Goal: Task Accomplishment & Management: Complete application form

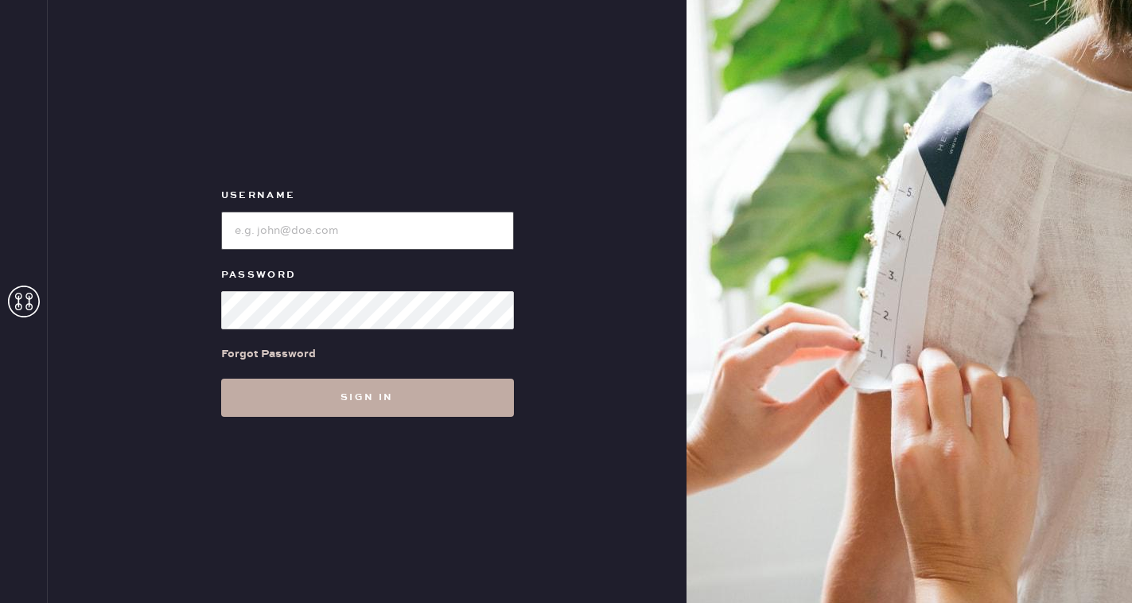
type input "reformationmelrose"
click at [372, 403] on button "Sign in" at bounding box center [367, 398] width 293 height 38
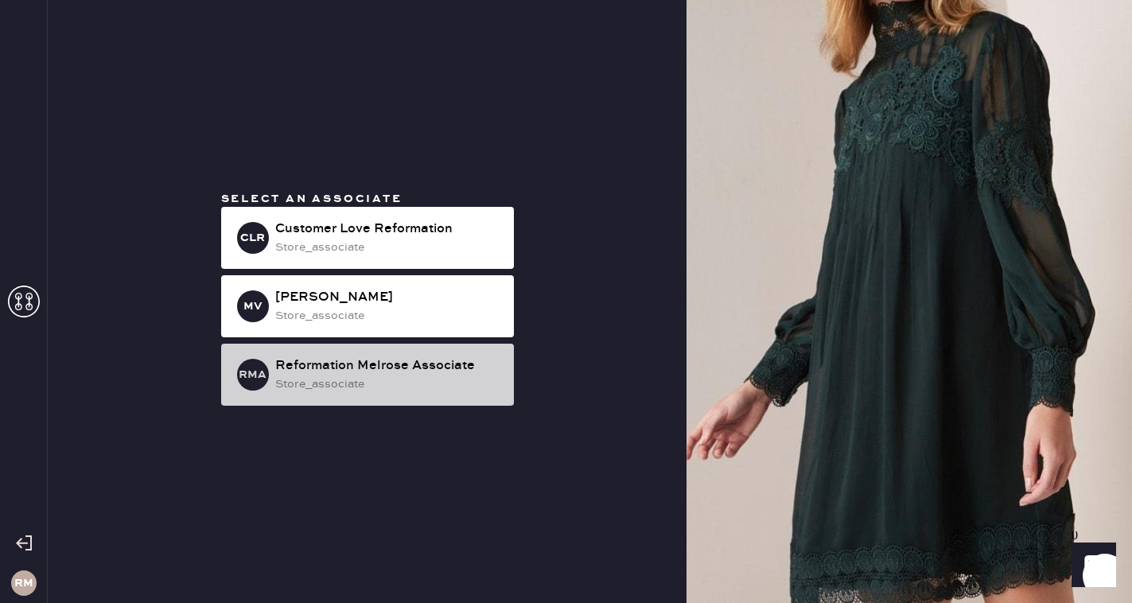
click at [410, 383] on div "store_associate" at bounding box center [388, 385] width 226 height 18
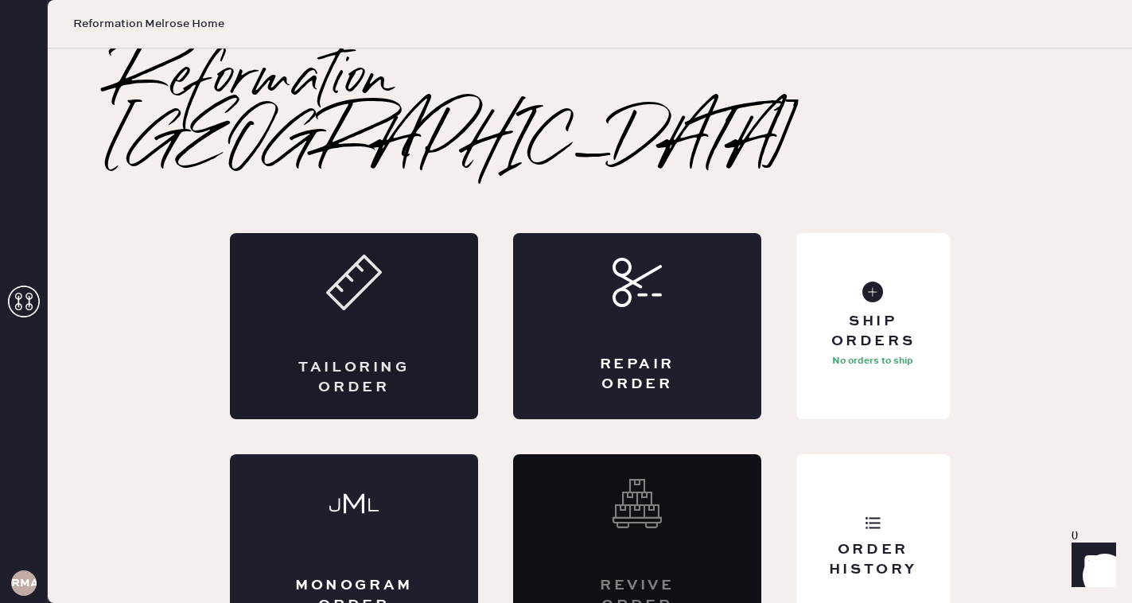
click at [382, 299] on div "Tailoring Order" at bounding box center [354, 326] width 248 height 186
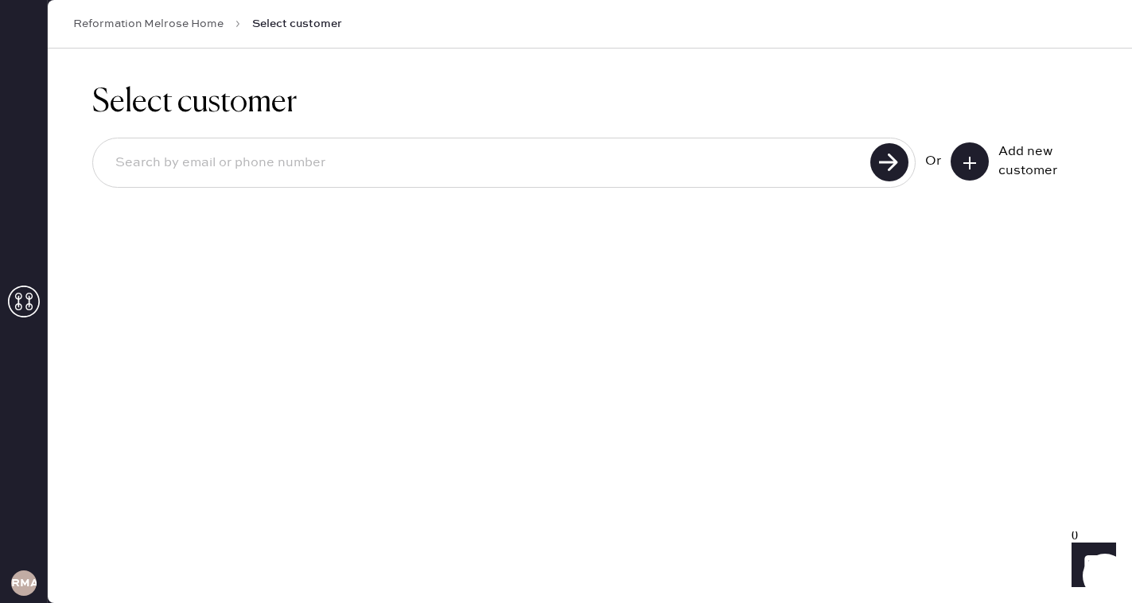
click at [403, 152] on input at bounding box center [484, 163] width 763 height 37
click at [865, 167] on input "[EMAIL_ADDRESS][DOMAIN_NAME]" at bounding box center [484, 163] width 763 height 37
click at [884, 169] on use at bounding box center [889, 162] width 38 height 38
click at [308, 160] on input "[EMAIL_ADDRESS][DOMAIN_NAME]" at bounding box center [484, 163] width 763 height 37
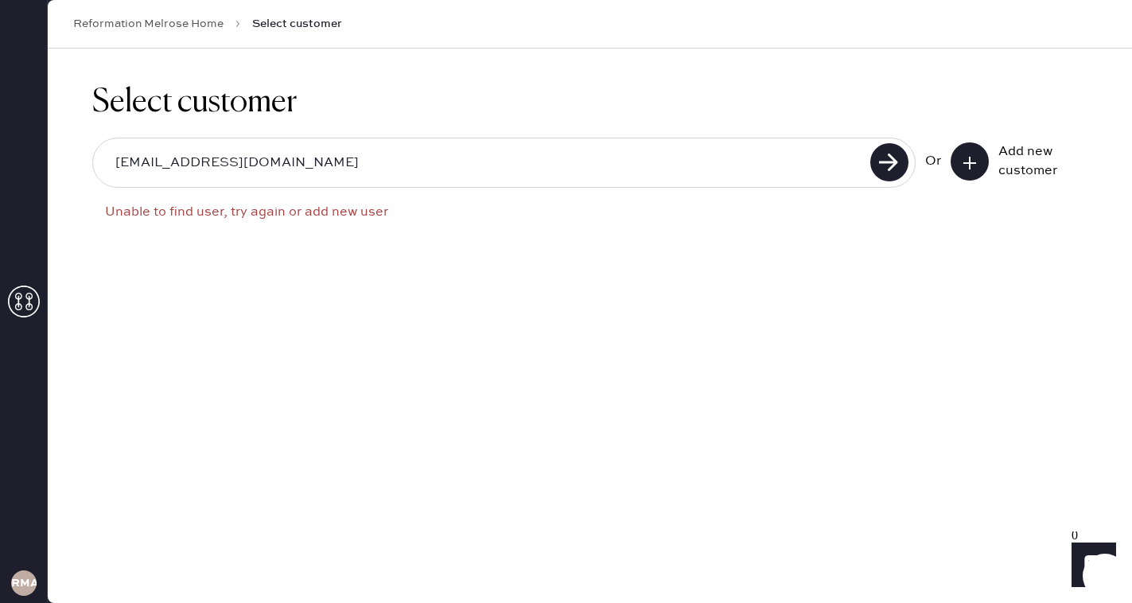
click at [308, 160] on input "[EMAIL_ADDRESS][DOMAIN_NAME]" at bounding box center [484, 163] width 763 height 37
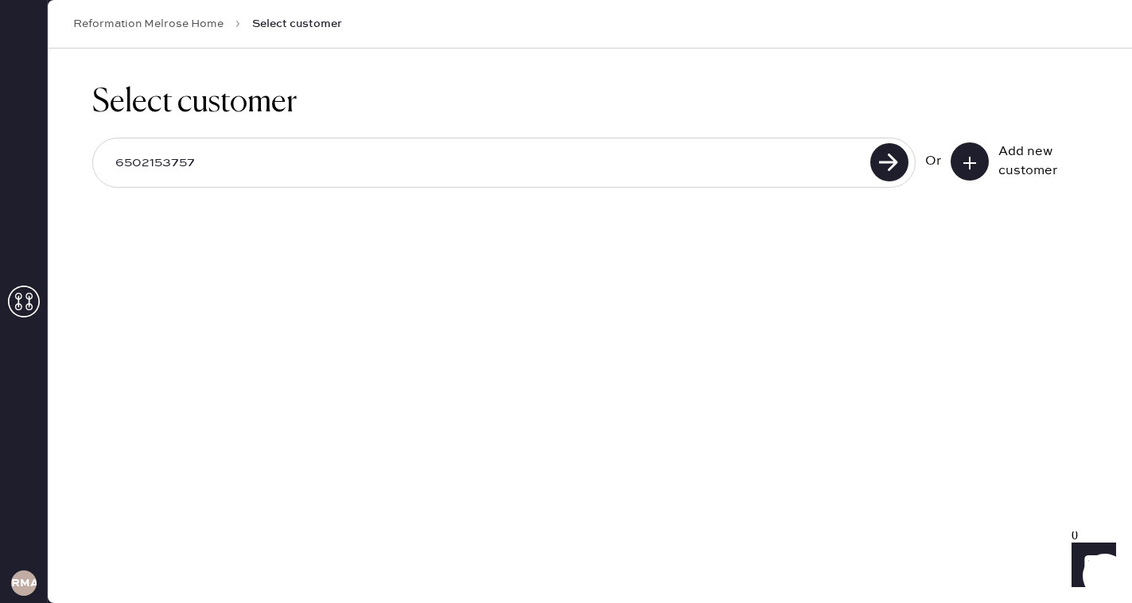
type input "6502153757"
click at [890, 165] on use at bounding box center [889, 162] width 38 height 38
click at [793, 164] on input "6502153757" at bounding box center [484, 163] width 763 height 37
click at [973, 164] on icon at bounding box center [970, 163] width 16 height 16
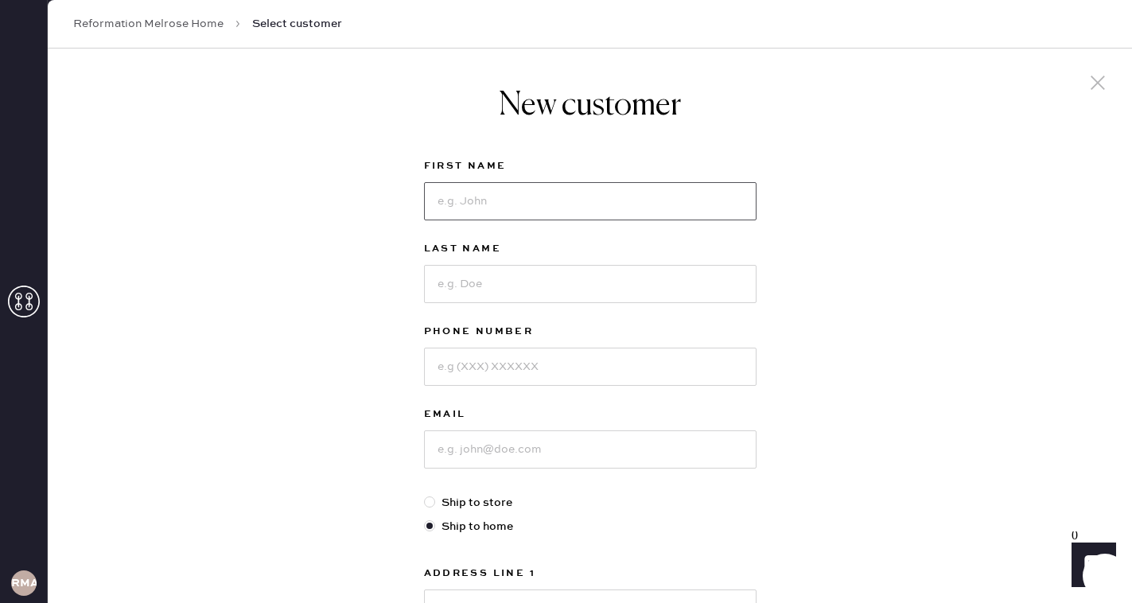
click at [592, 193] on input at bounding box center [590, 201] width 333 height 38
type input "Carina"
type input "[PERSON_NAME]"
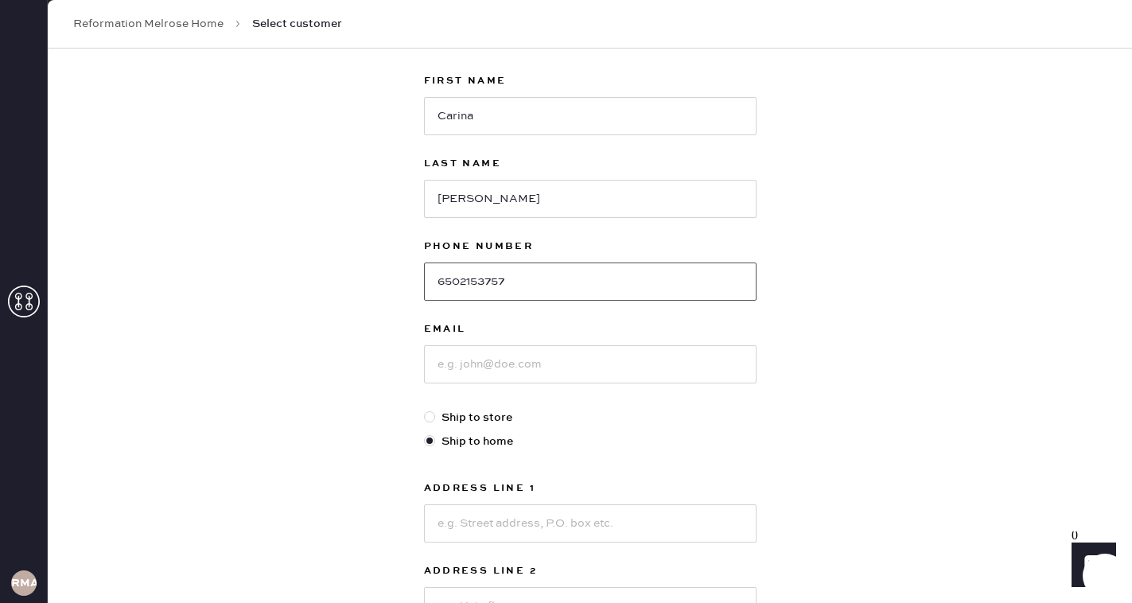
type input "6502153757"
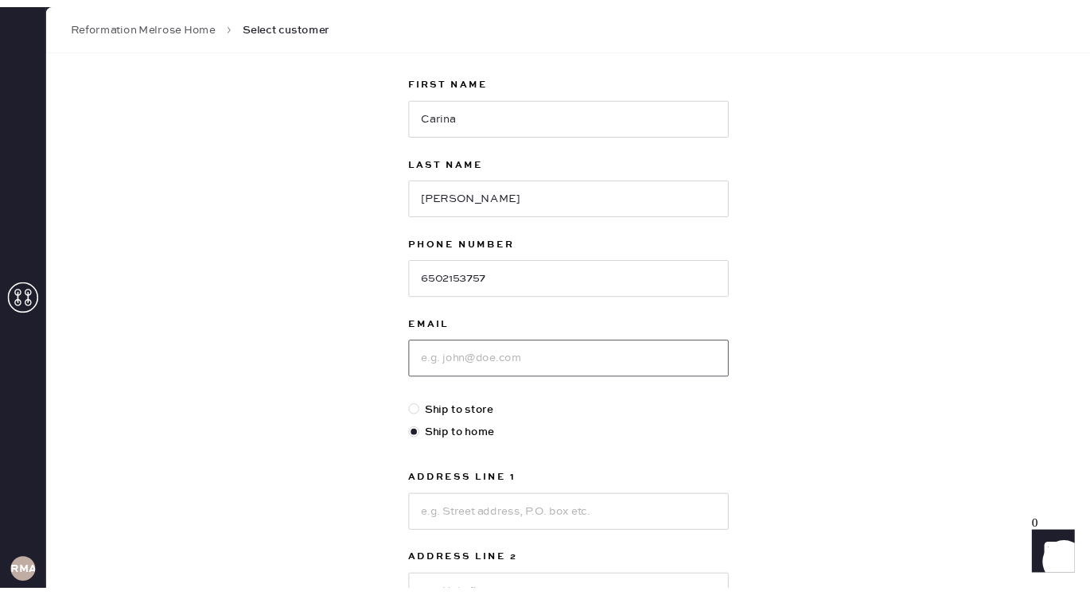
scroll to position [84, 0]
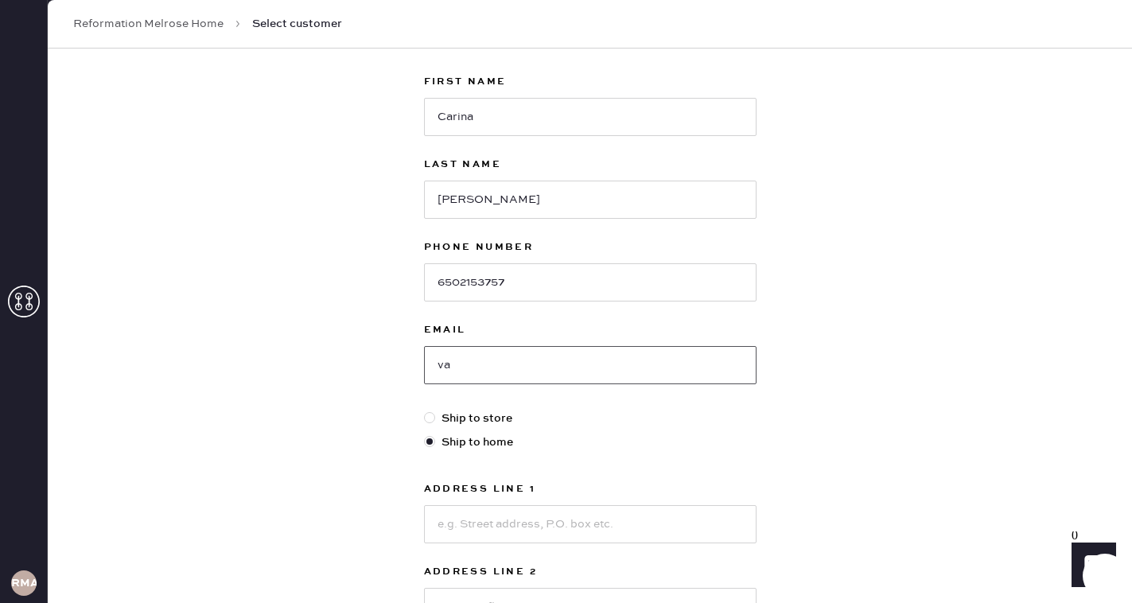
type input "v"
type input "[EMAIL_ADDRESS][DOMAIN_NAME]"
click at [520, 533] on input at bounding box center [590, 524] width 333 height 38
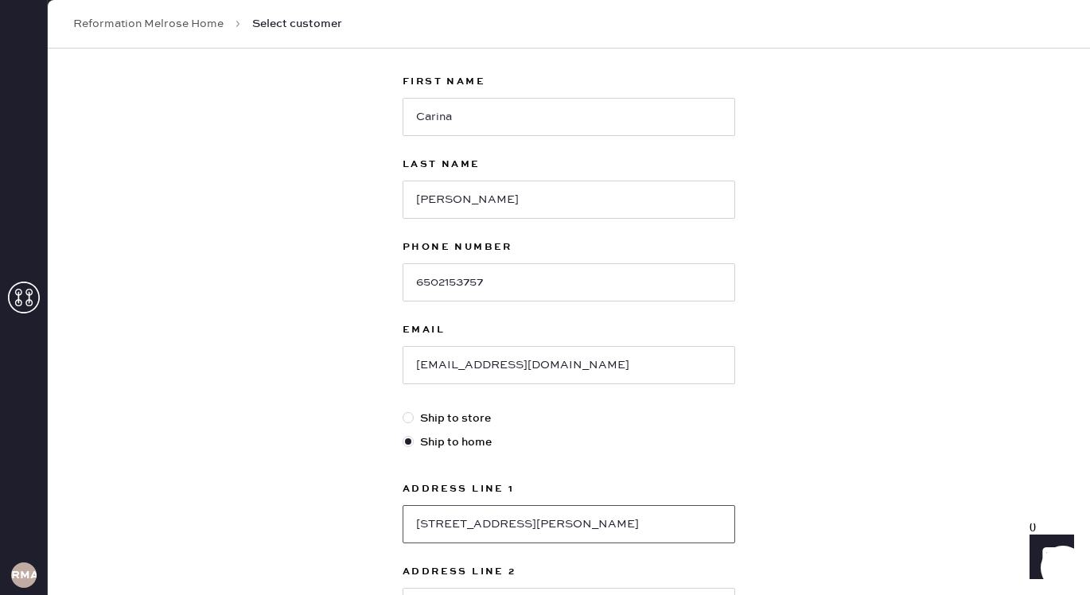
type input "[STREET_ADDRESS][PERSON_NAME]"
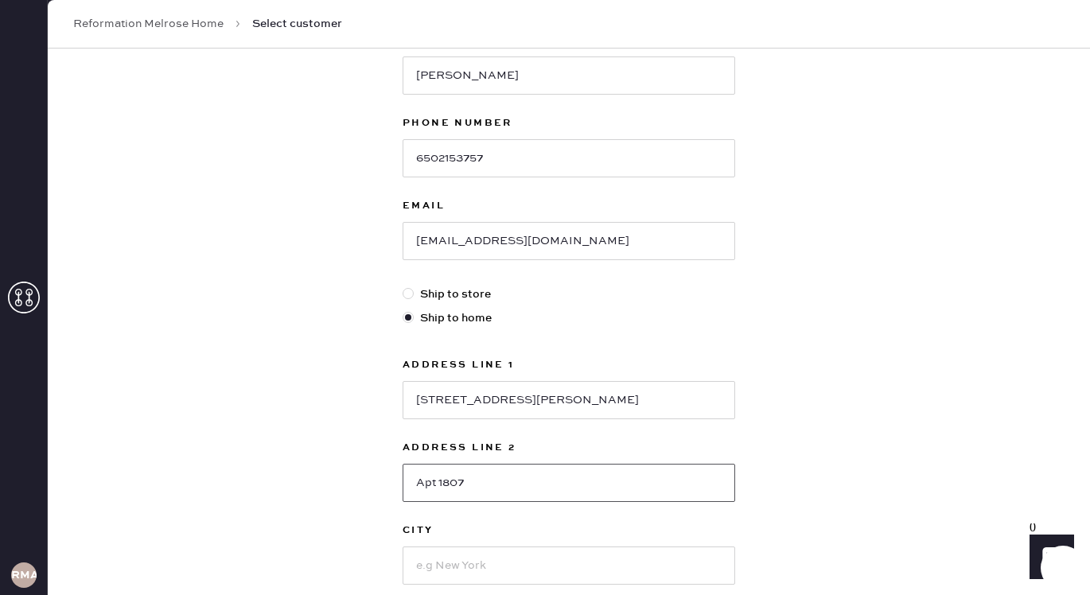
scroll to position [219, 0]
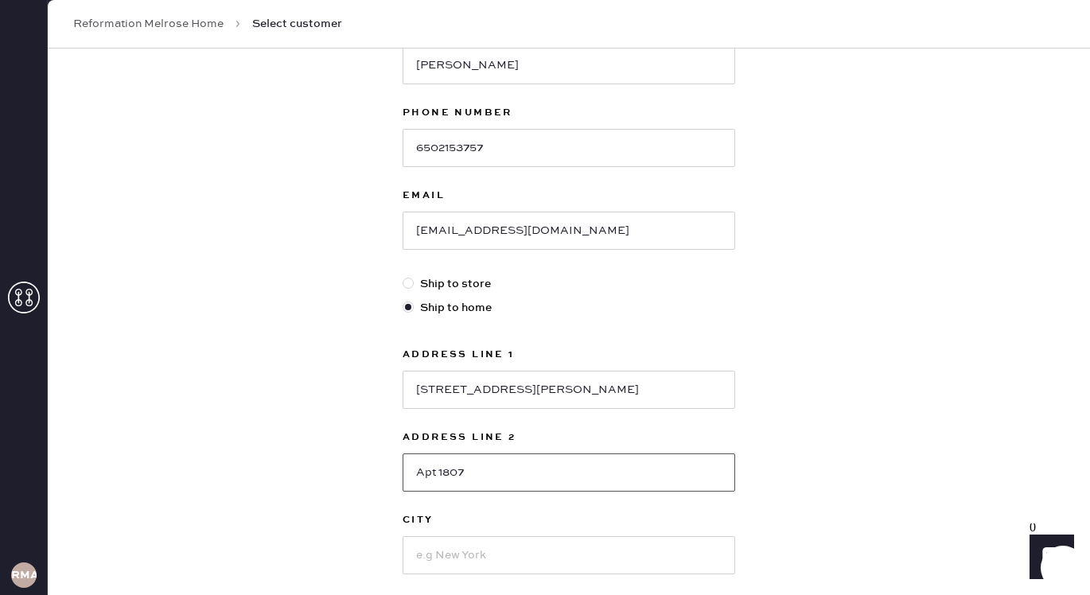
type input "Apt 1807"
type input "[GEOGRAPHIC_DATA]"
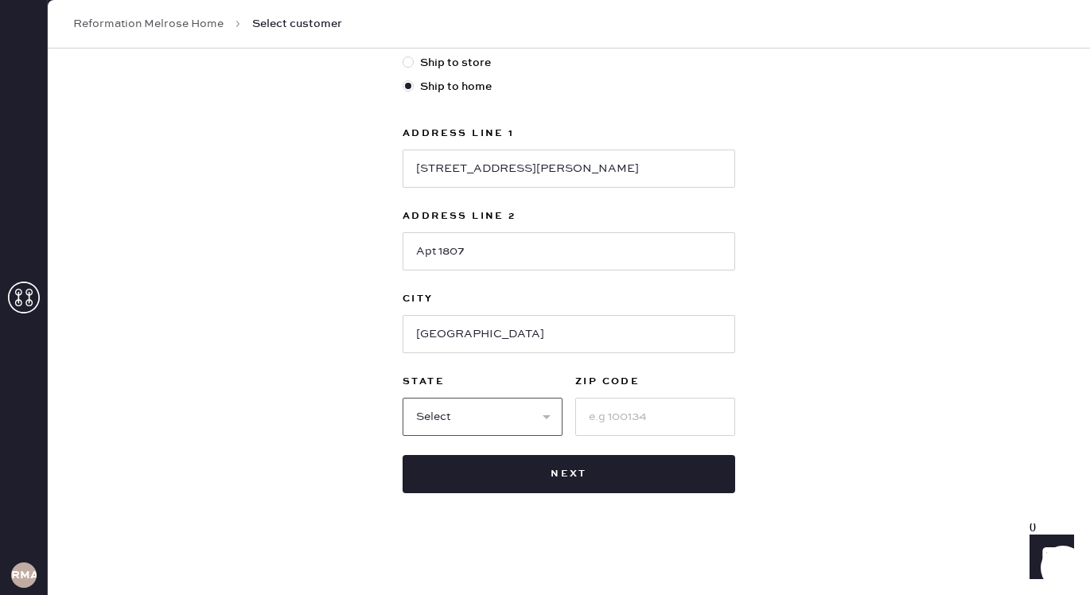
select select "CA"
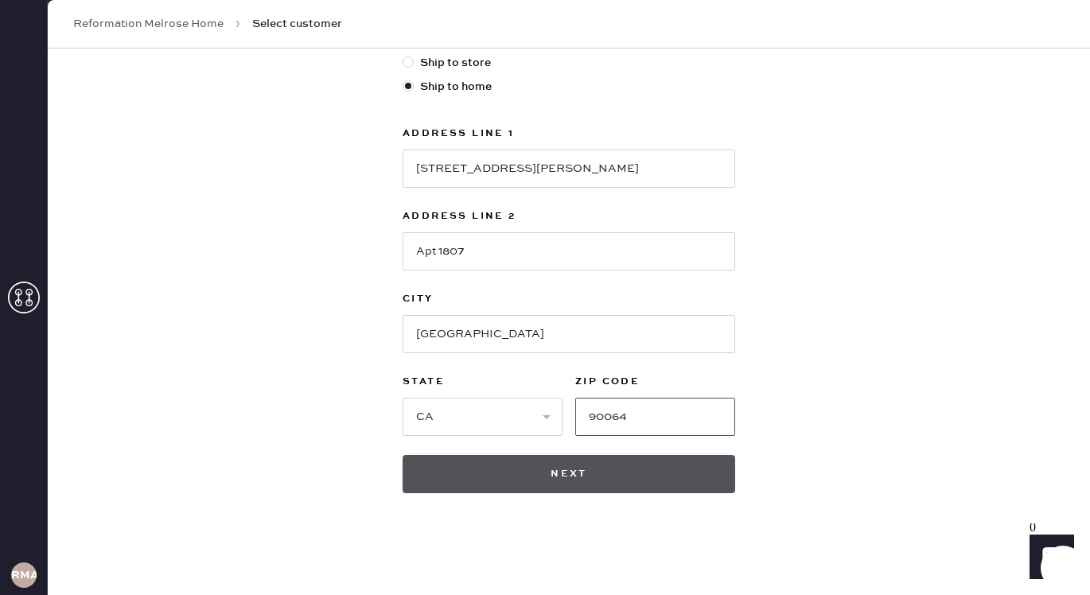
type input "90064"
click at [550, 466] on button "Next" at bounding box center [569, 474] width 333 height 38
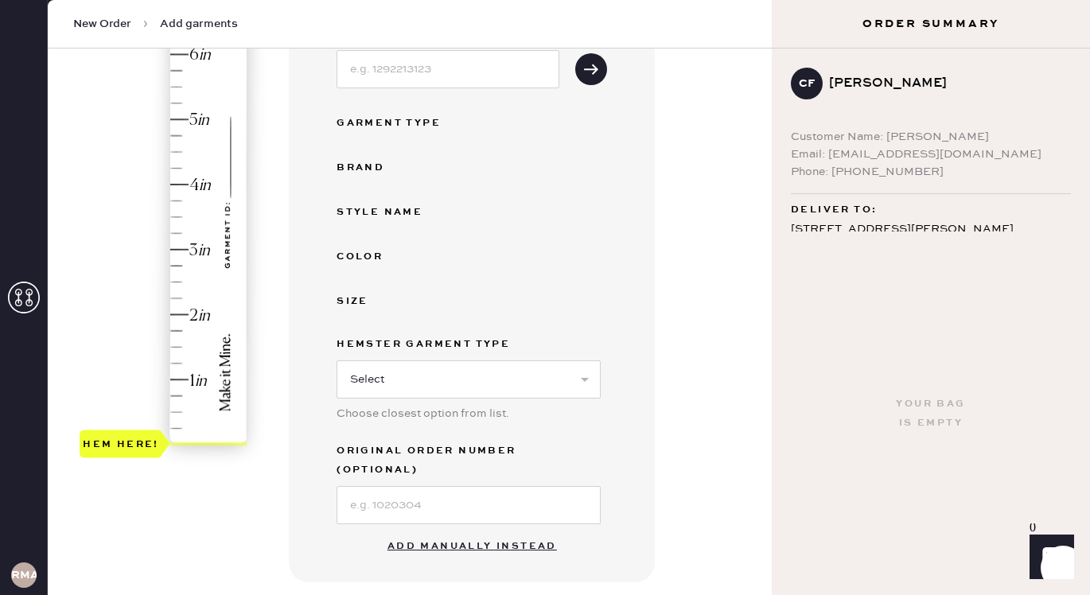
scroll to position [248, 0]
click at [434, 528] on button "Add manually instead" at bounding box center [472, 544] width 189 height 32
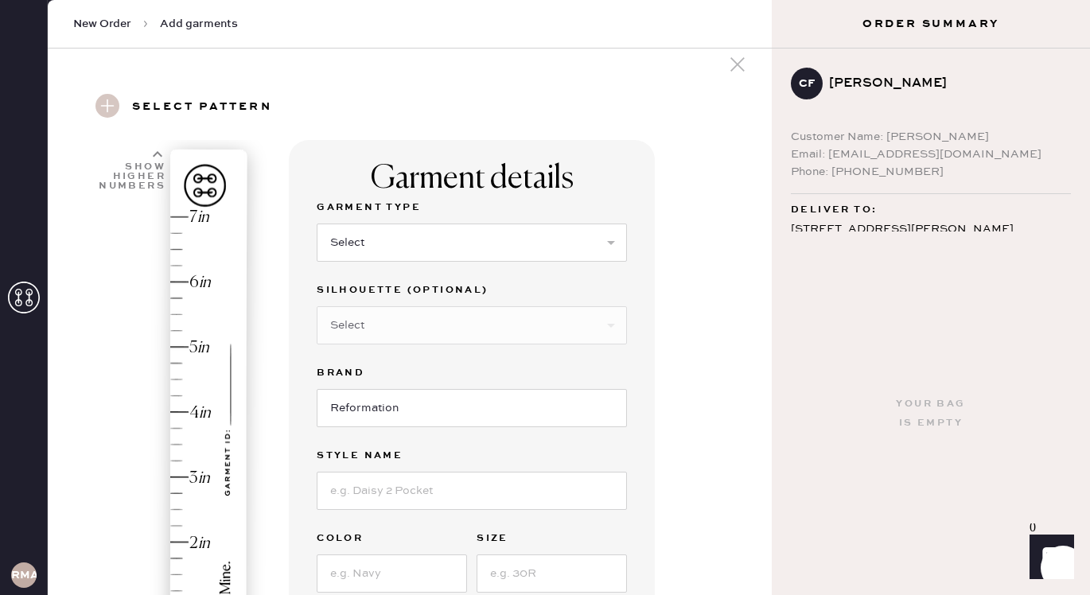
scroll to position [0, 0]
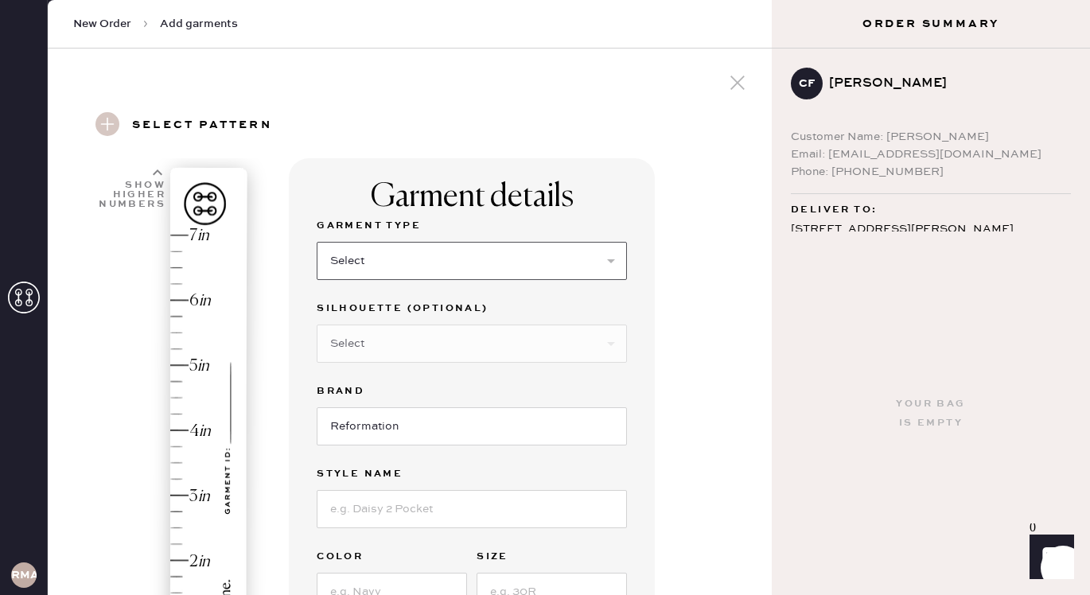
click at [390, 267] on select "Select Basic Skirt Jeans Leggings Pants Shorts Basic Sleeved Dress Basic Sleeve…" at bounding box center [472, 261] width 310 height 38
select select "6"
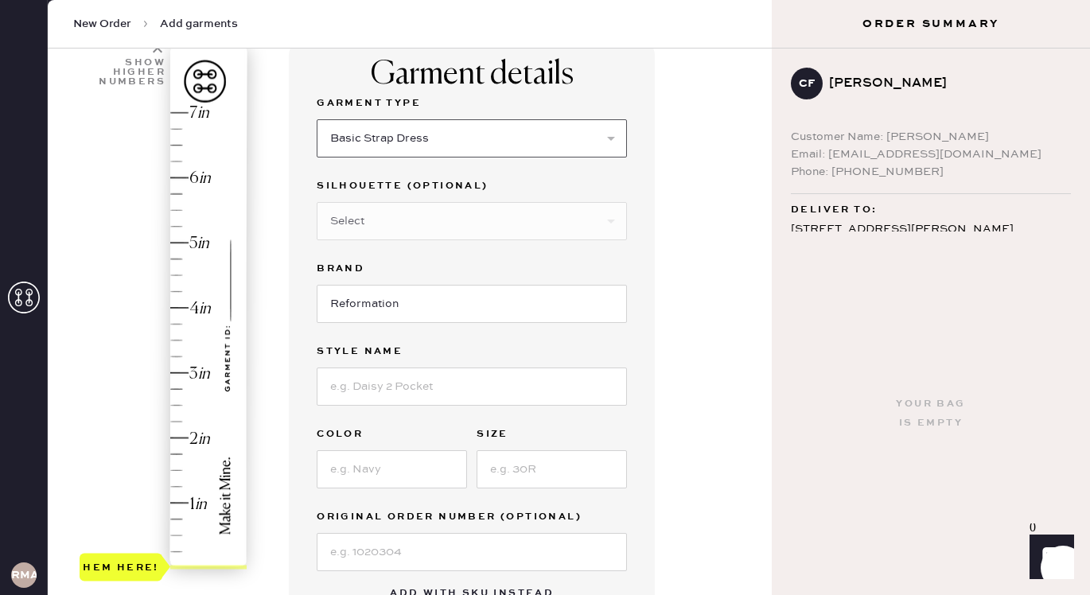
scroll to position [141, 0]
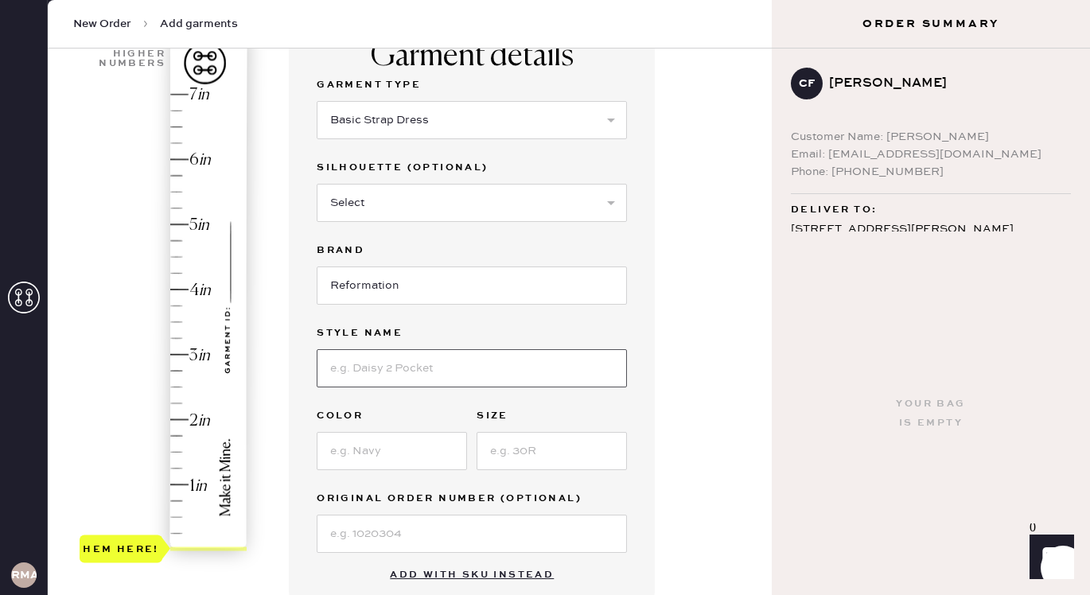
click at [399, 363] on input at bounding box center [472, 368] width 310 height 38
type input "[PERSON_NAME] linen dress"
click at [351, 447] on input at bounding box center [392, 451] width 150 height 38
type input "remy check"
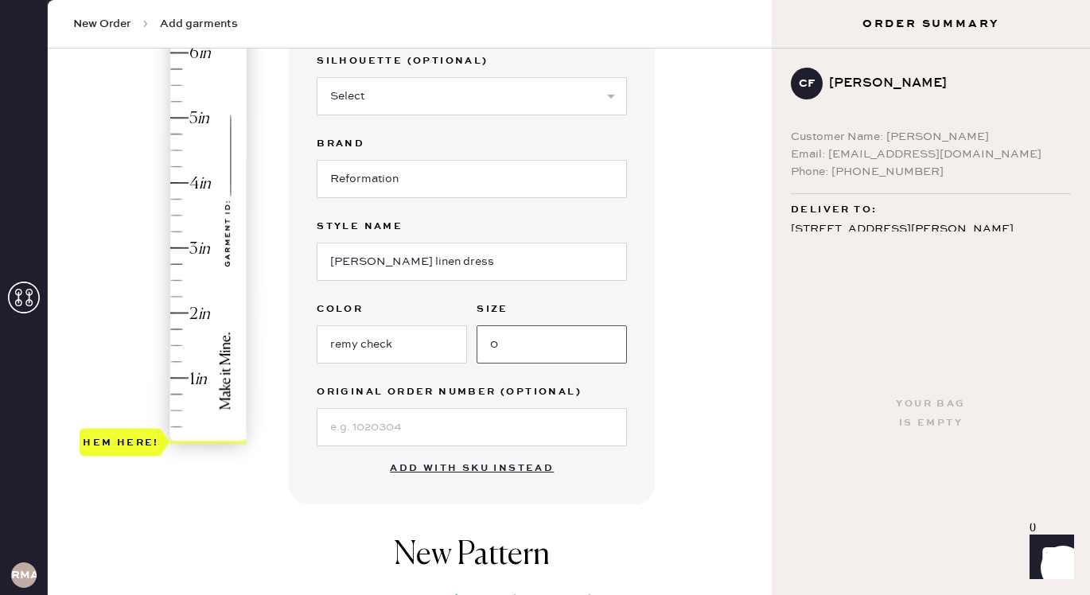
scroll to position [263, 0]
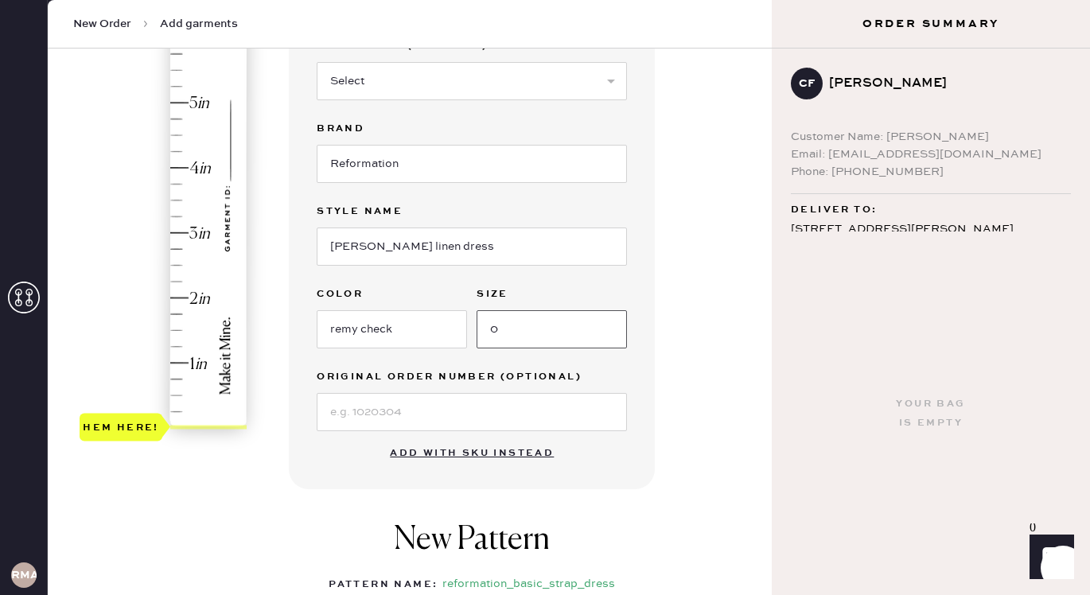
type input "0"
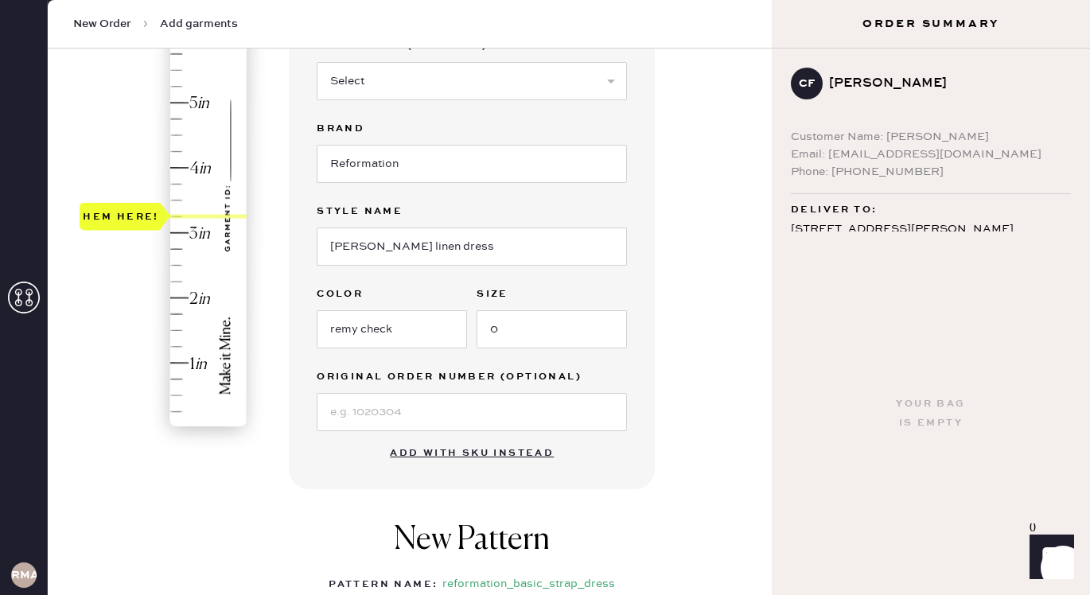
type input "3"
drag, startPoint x: 131, startPoint y: 426, endPoint x: 147, endPoint y: 244, distance: 182.1
click at [147, 244] on div "Hem here!" at bounding box center [121, 233] width 83 height 28
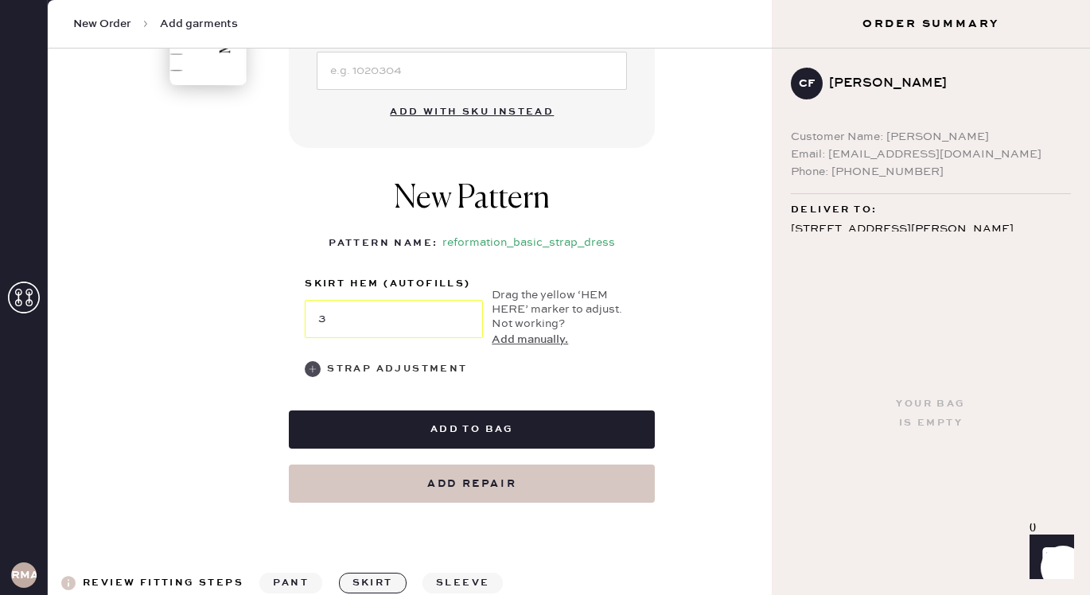
scroll to position [603, 0]
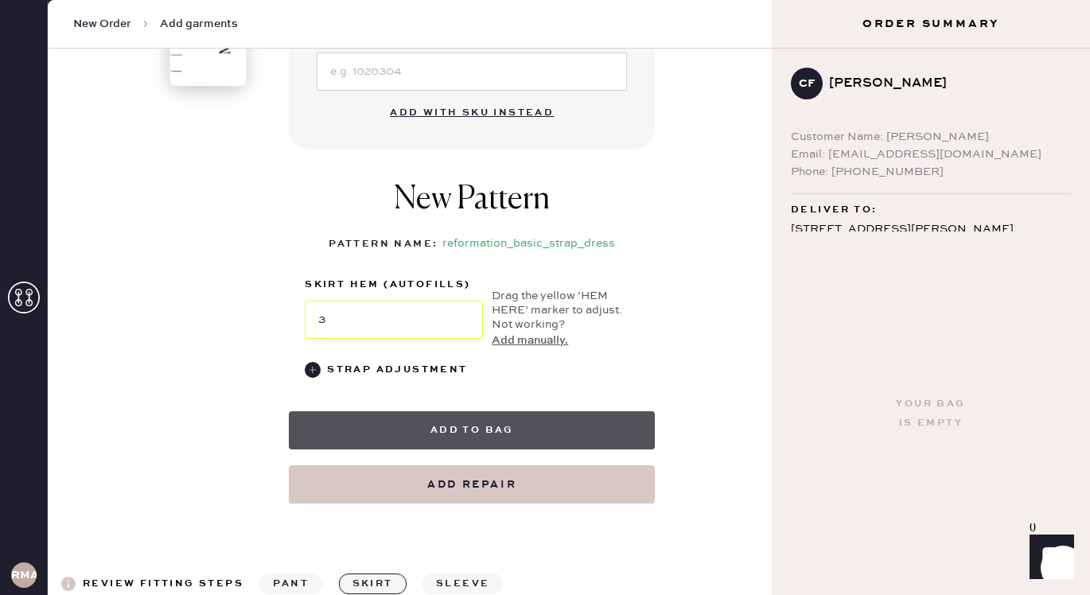
click at [462, 422] on button "Add to bag" at bounding box center [472, 430] width 366 height 38
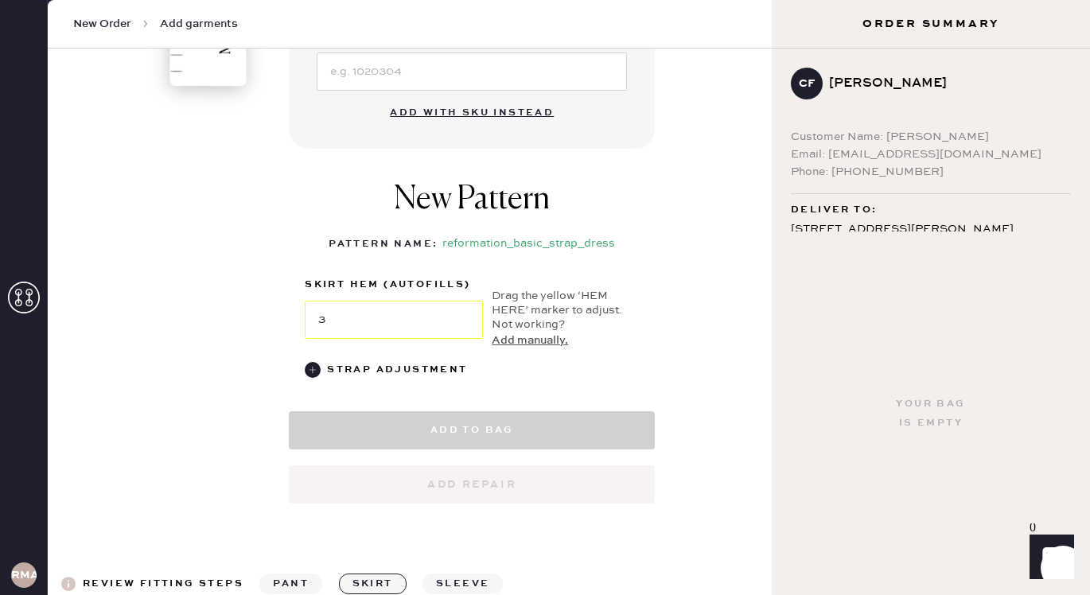
select select "6"
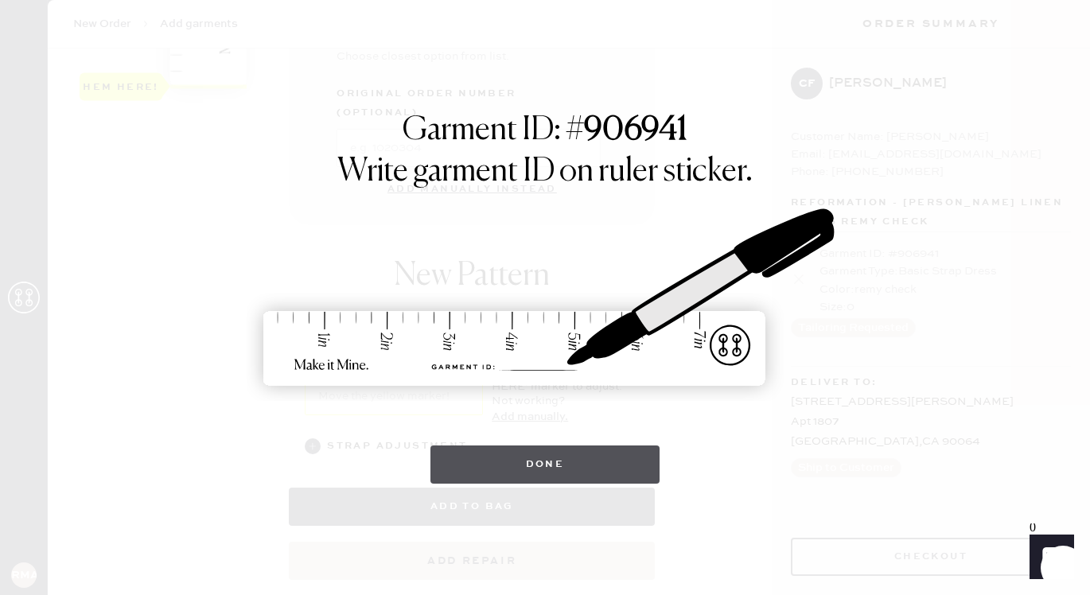
click at [558, 461] on button "Done" at bounding box center [545, 465] width 230 height 38
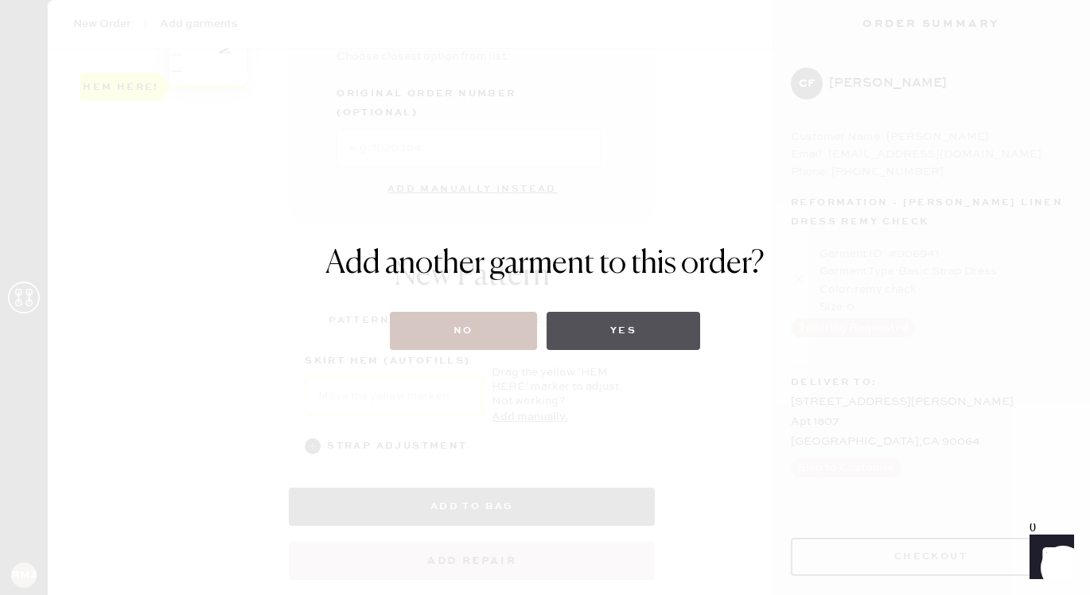
click at [617, 324] on button "Yes" at bounding box center [624, 331] width 154 height 38
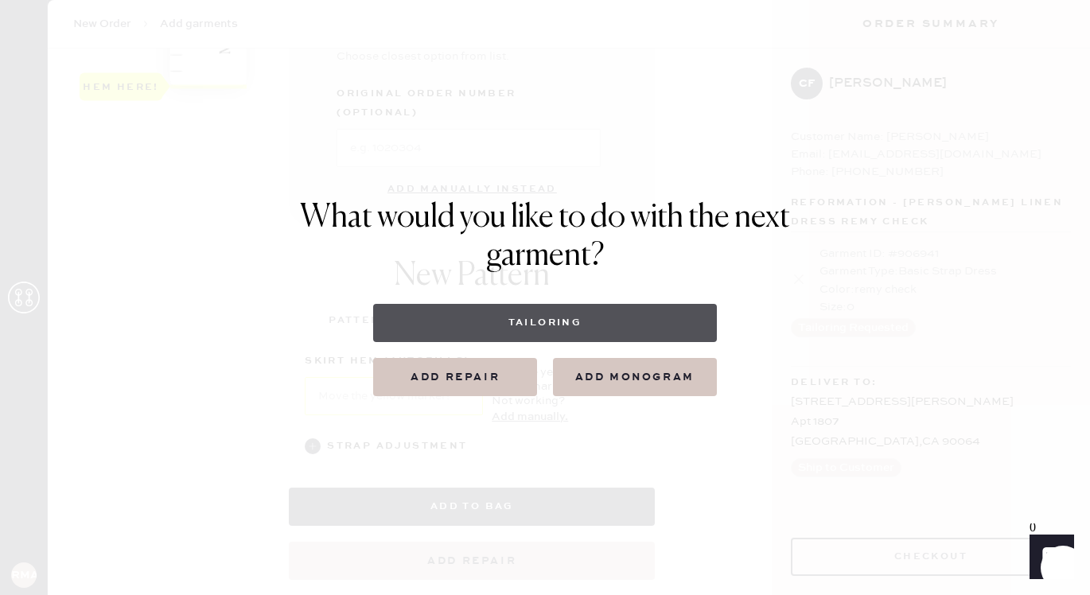
click at [543, 329] on button "Tailoring" at bounding box center [544, 323] width 343 height 38
select select
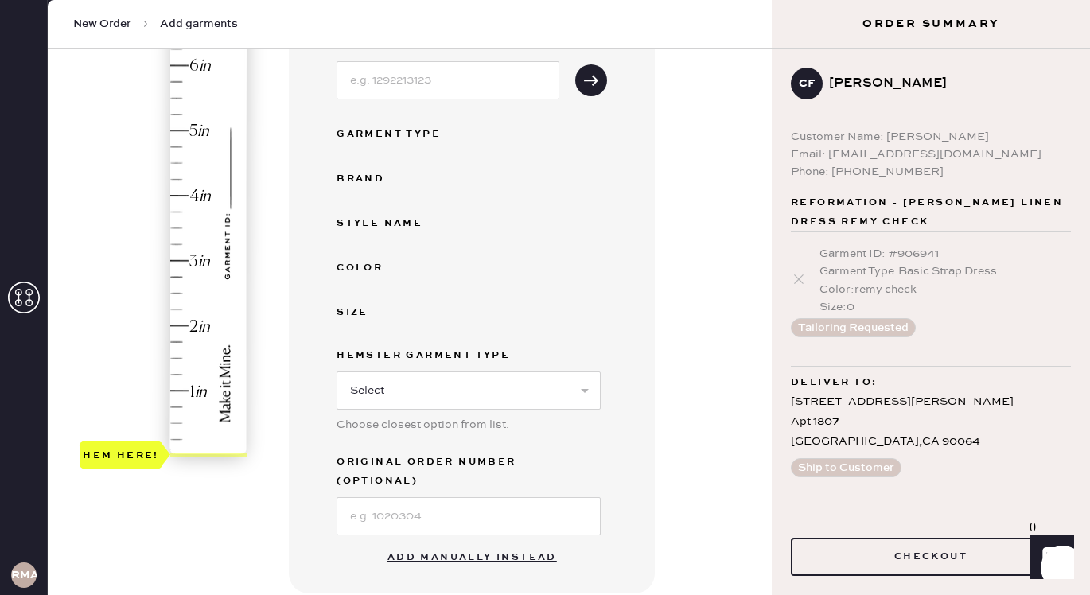
scroll to position [251, 0]
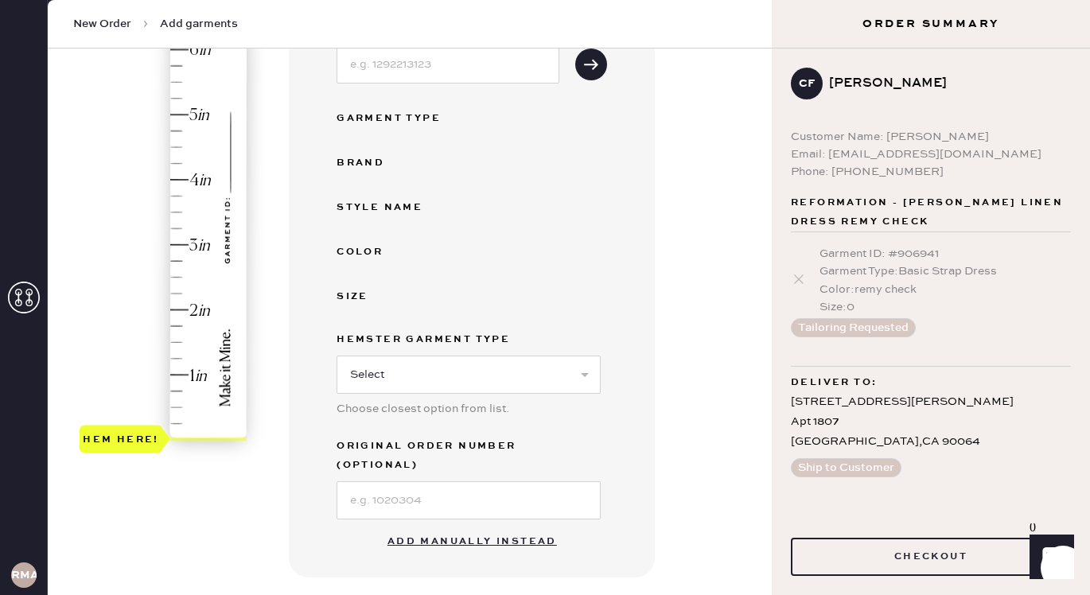
click at [440, 526] on button "Add manually instead" at bounding box center [472, 542] width 189 height 32
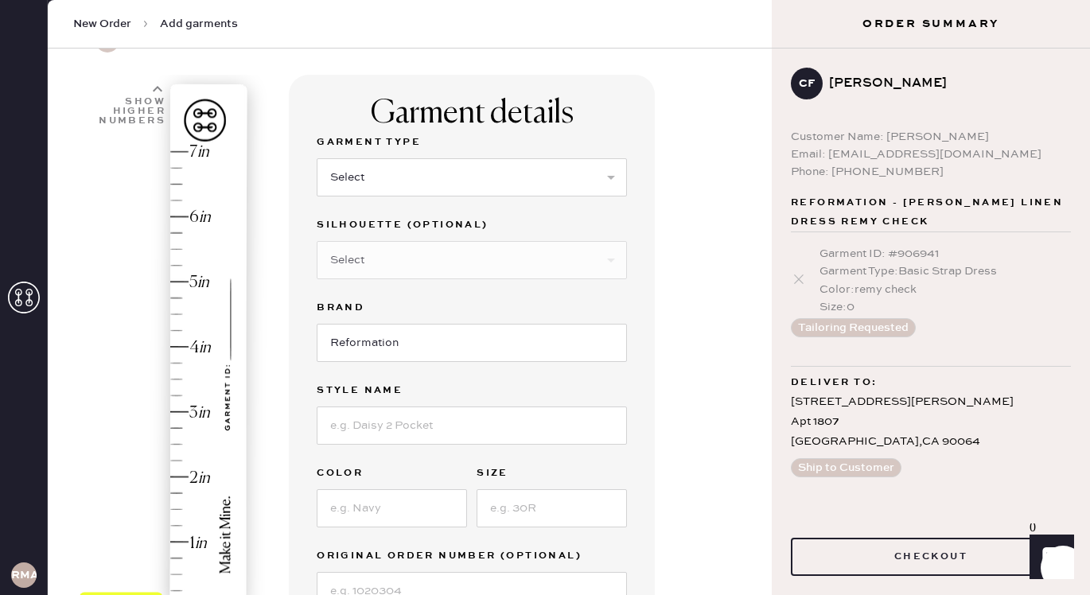
scroll to position [0, 0]
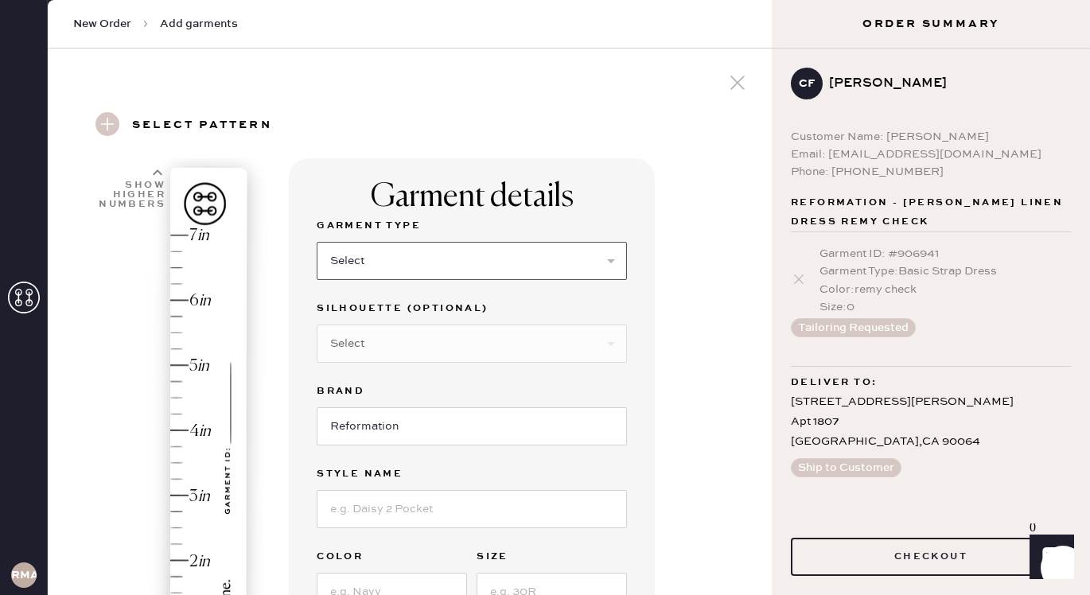
click at [407, 259] on select "Select Basic Skirt Jeans Leggings Pants Shorts Basic Sleeved Dress Basic Sleeve…" at bounding box center [472, 261] width 310 height 38
select select "7"
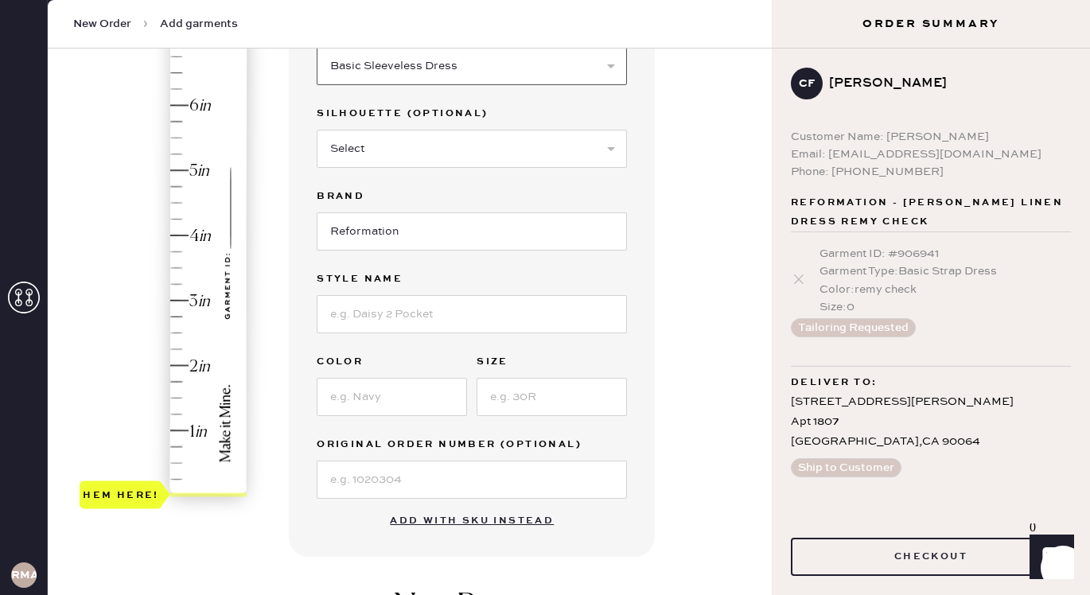
scroll to position [193, 0]
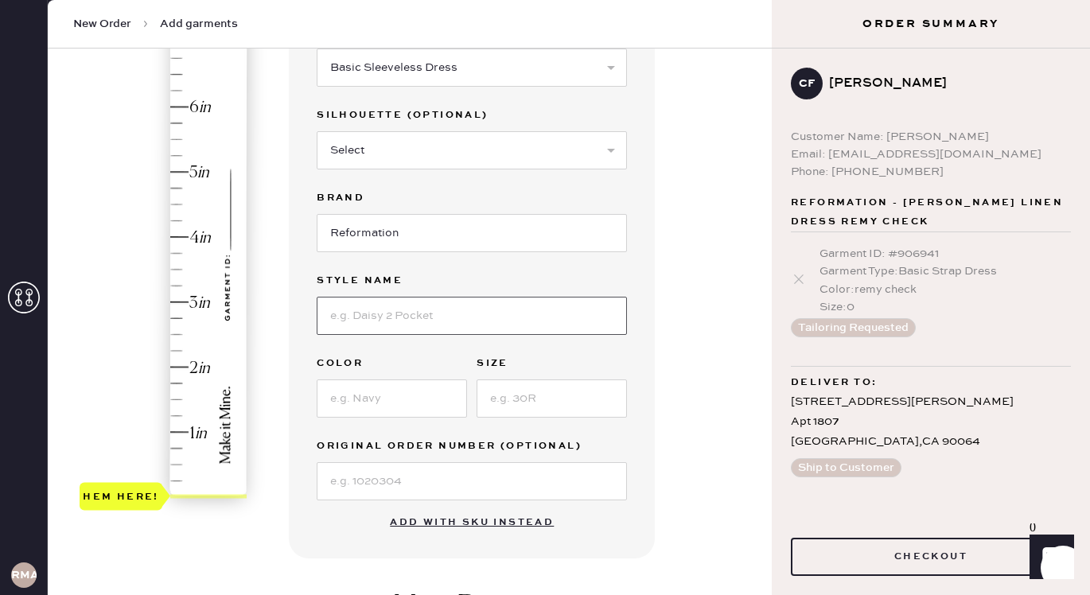
click at [479, 312] on input at bounding box center [472, 316] width 310 height 38
type input "Sapphira Satin Dress"
type input "Blonde"
type input "-"
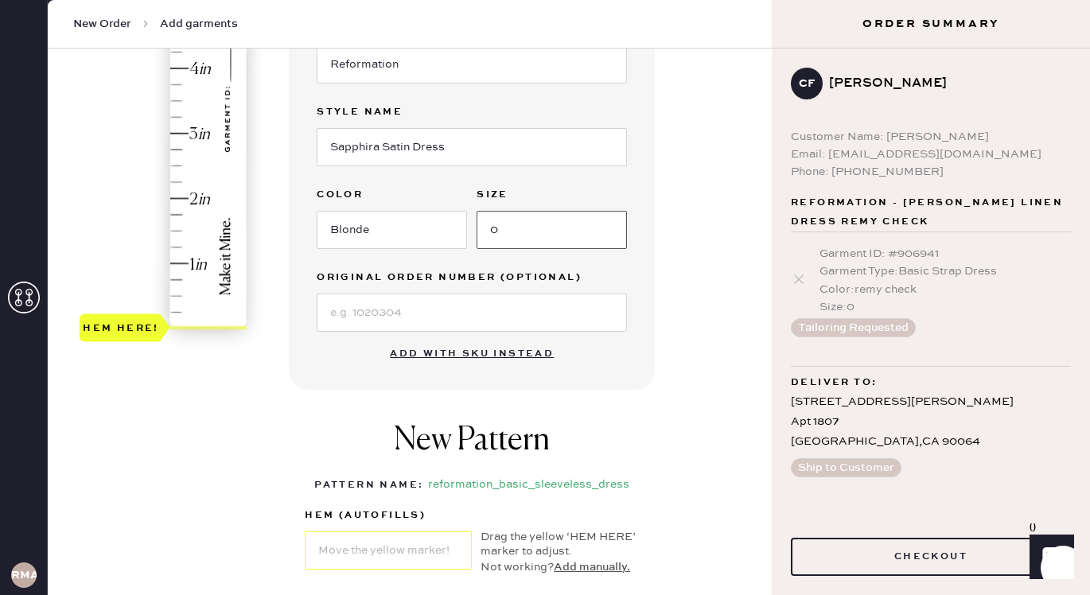
scroll to position [183, 0]
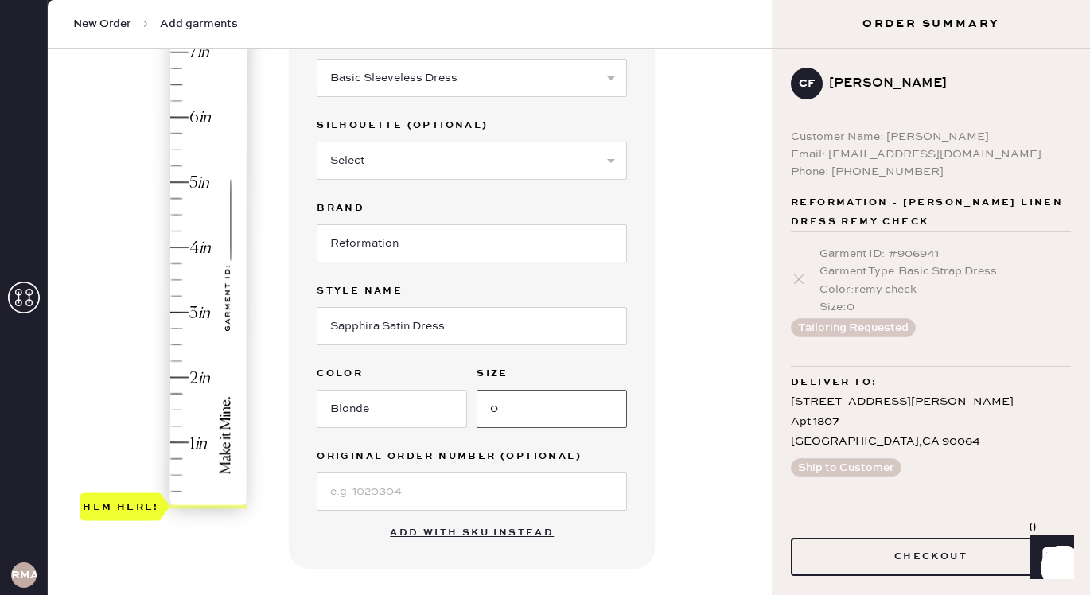
type input "0"
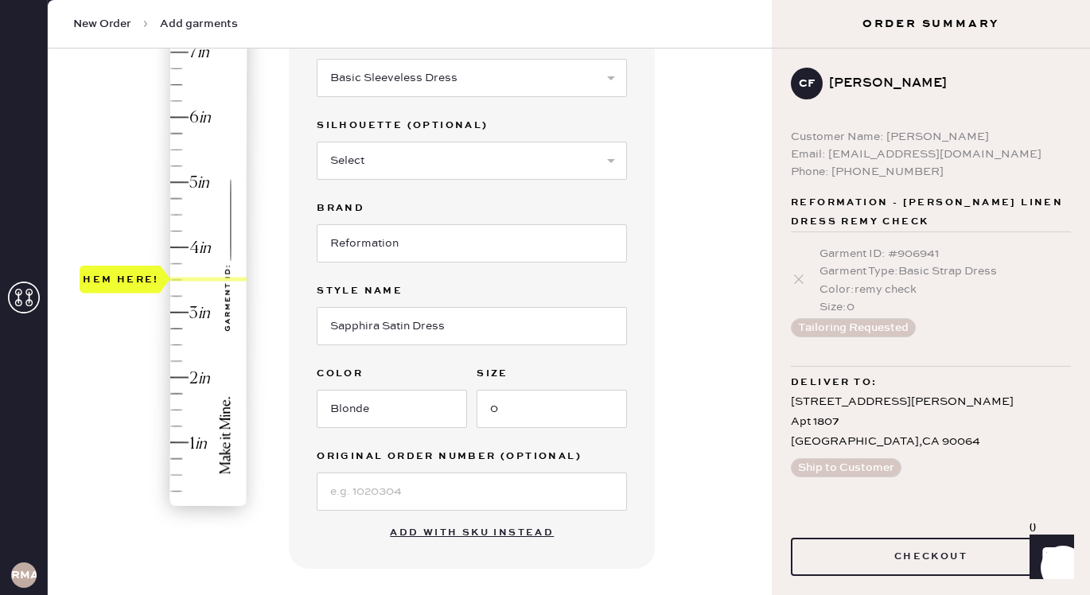
drag, startPoint x: 116, startPoint y: 495, endPoint x: 169, endPoint y: 279, distance: 221.9
click at [162, 279] on div "Hem here!" at bounding box center [121, 280] width 83 height 28
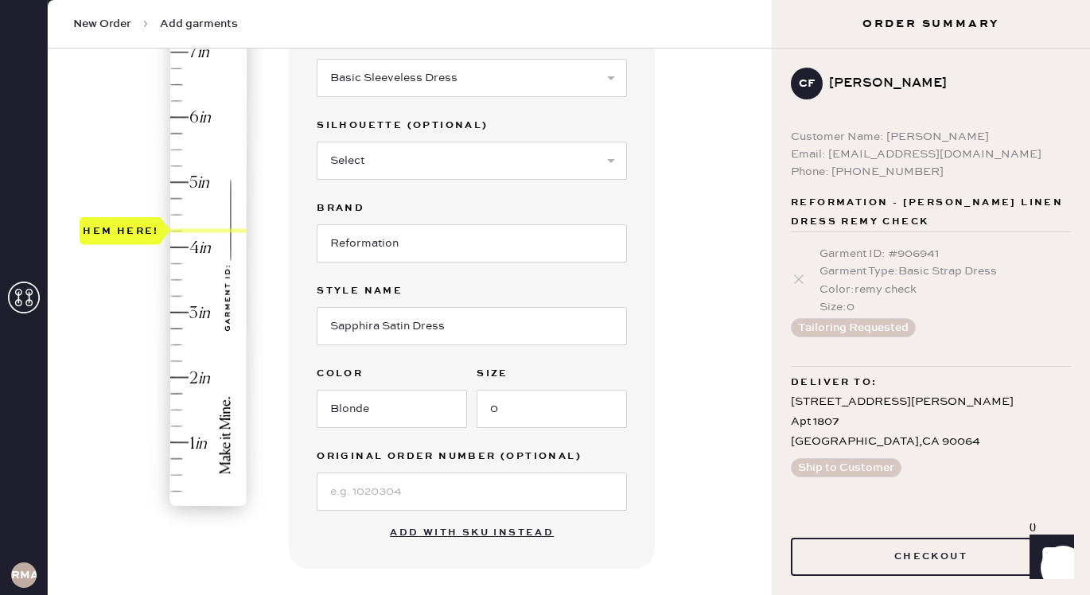
type input "4.5"
drag, startPoint x: 169, startPoint y: 279, endPoint x: 161, endPoint y: 218, distance: 61.7
click at [162, 218] on div at bounding box center [165, 213] width 10 height 27
click at [457, 325] on input "Sapphira Satin Dress" at bounding box center [472, 326] width 310 height 38
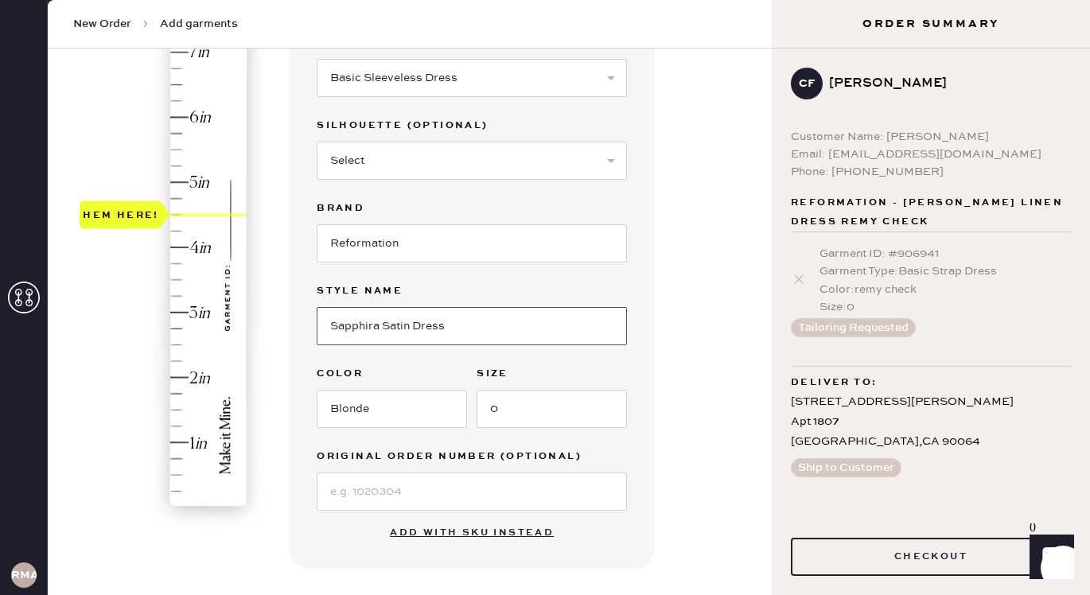
click at [457, 325] on input "Sapphira Satin Dress" at bounding box center [472, 326] width 310 height 38
type input "[PERSON_NAME] Dress"
click at [418, 413] on input "Blonde" at bounding box center [392, 409] width 150 height 38
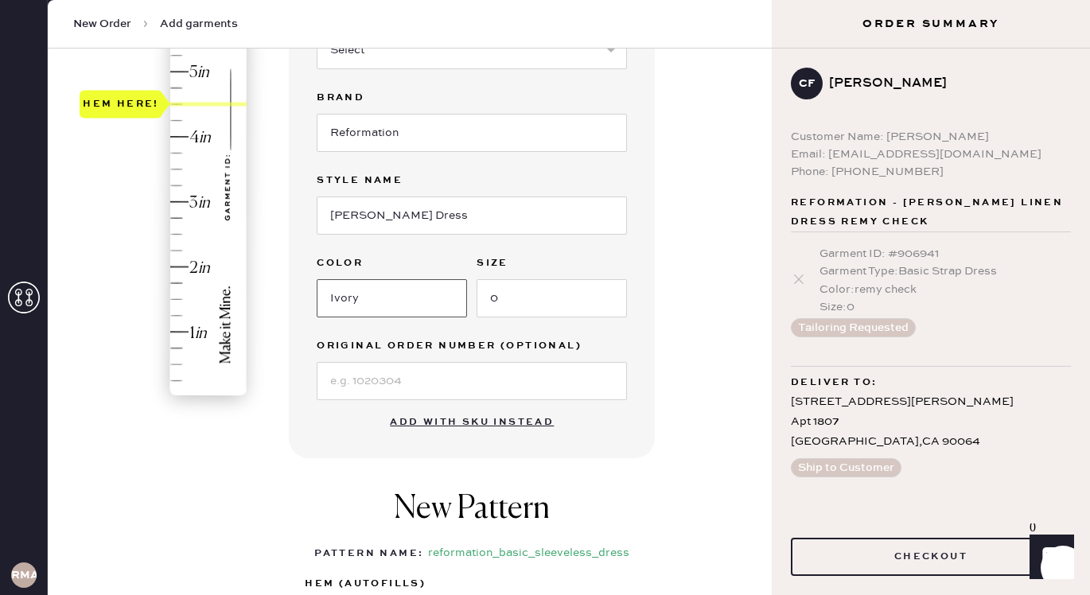
scroll to position [506, 0]
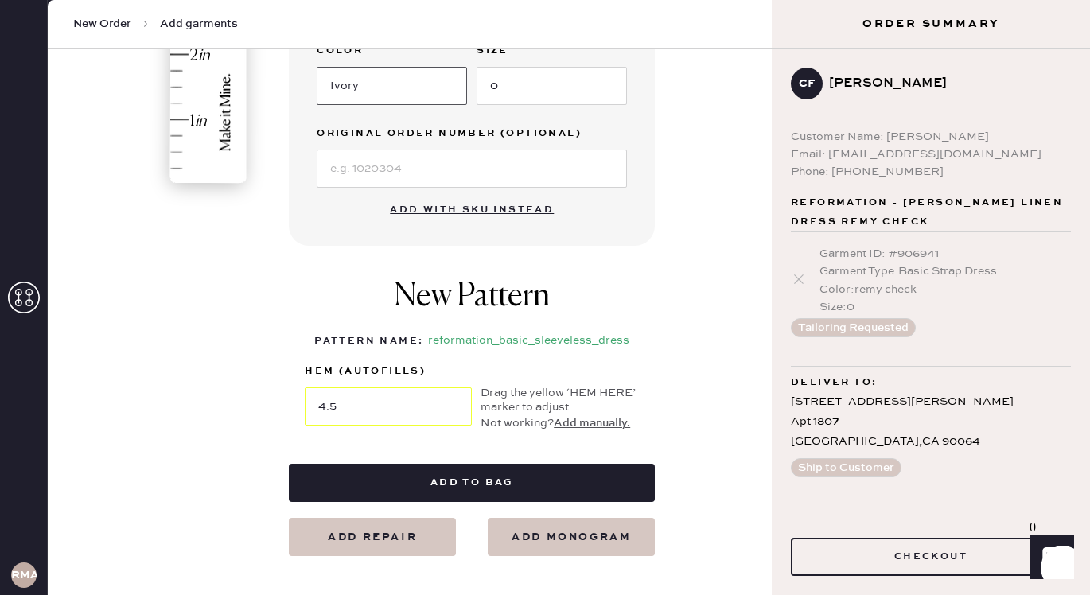
type input "Ivory"
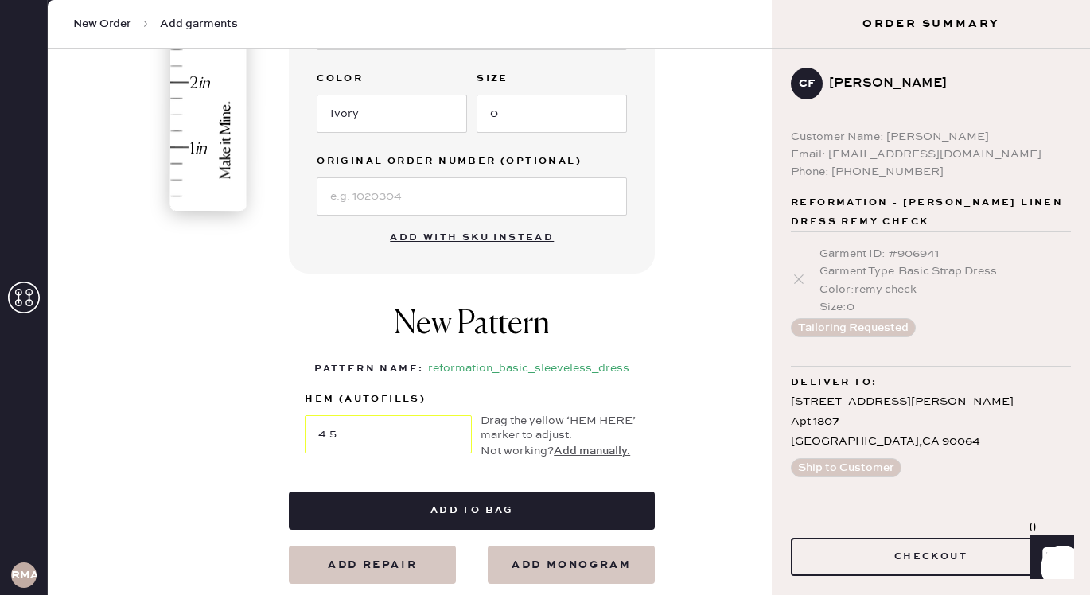
scroll to position [113, 0]
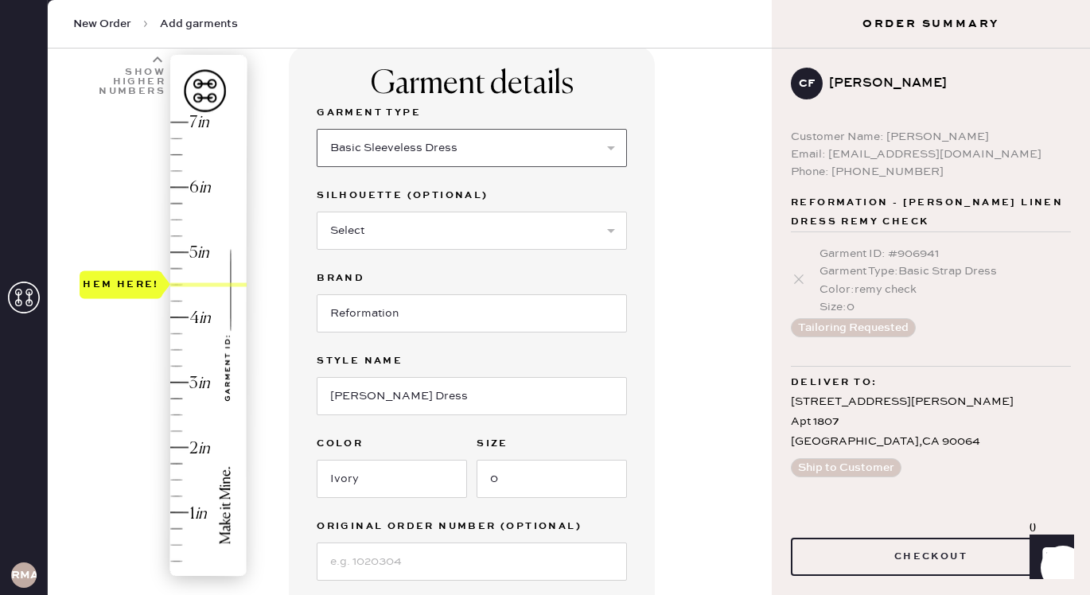
click at [436, 138] on select "Select Basic Skirt Jeans Leggings Pants Shorts Basic Sleeved Dress Basic Sleeve…" at bounding box center [472, 148] width 310 height 38
select select "6"
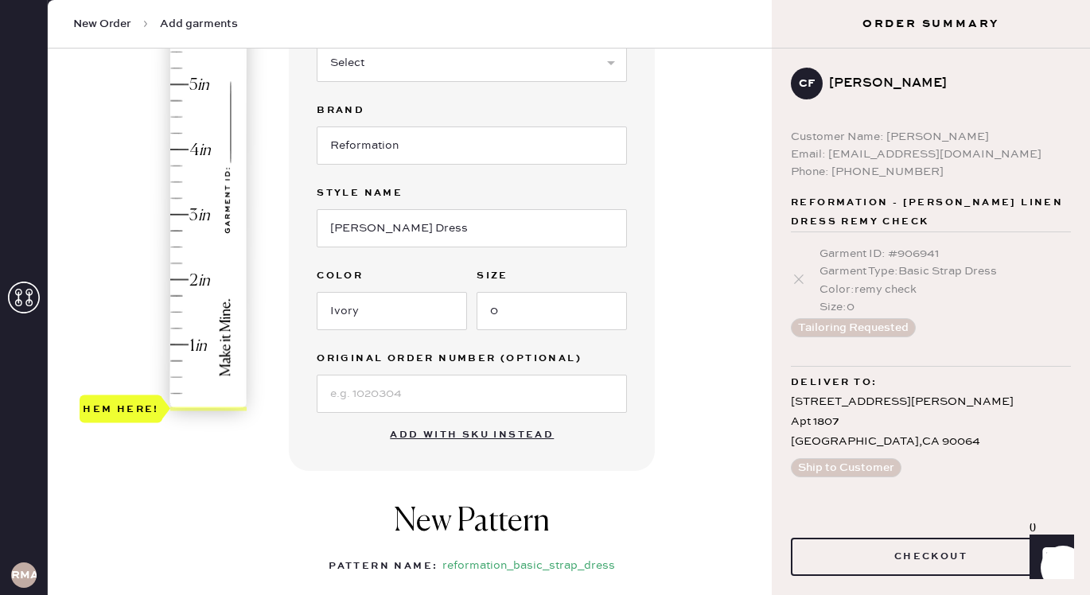
scroll to position [282, 0]
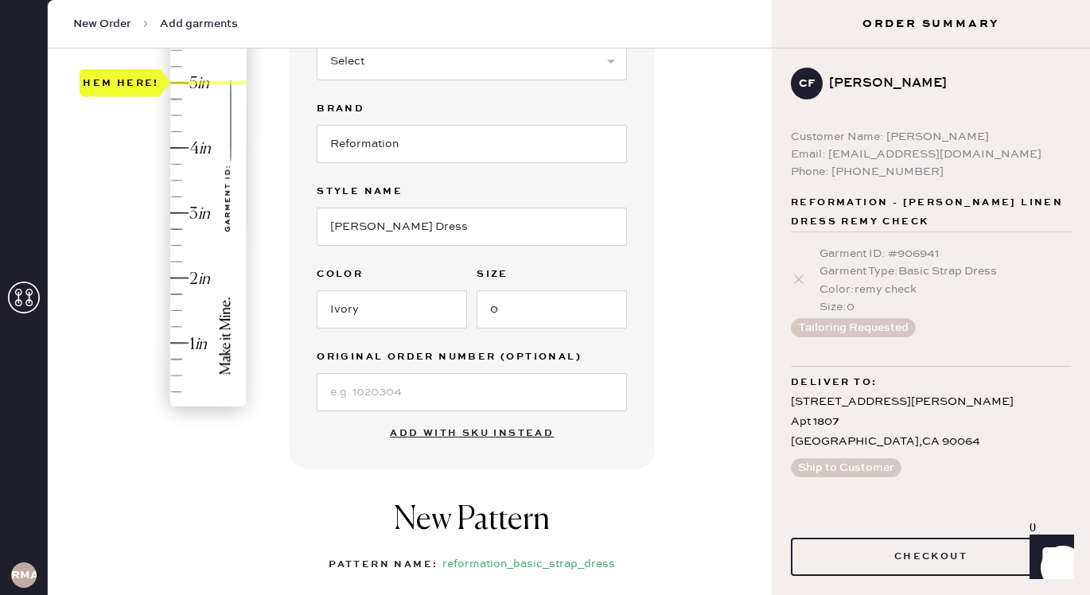
type input "4.5"
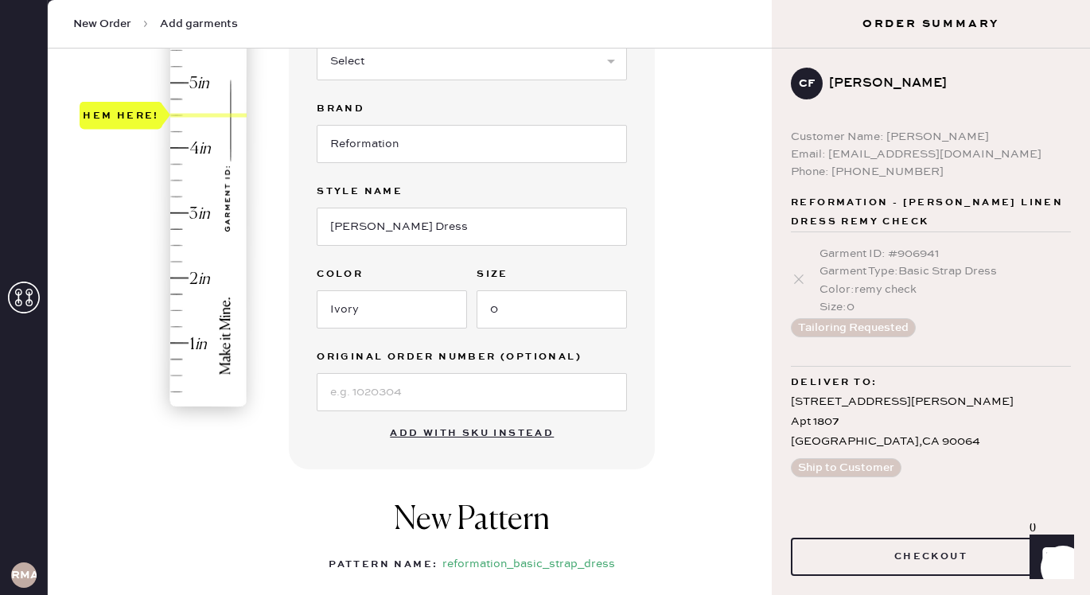
drag, startPoint x: 119, startPoint y: 411, endPoint x: 157, endPoint y: 124, distance: 289.7
click at [157, 124] on div "Hem here!" at bounding box center [121, 115] width 83 height 28
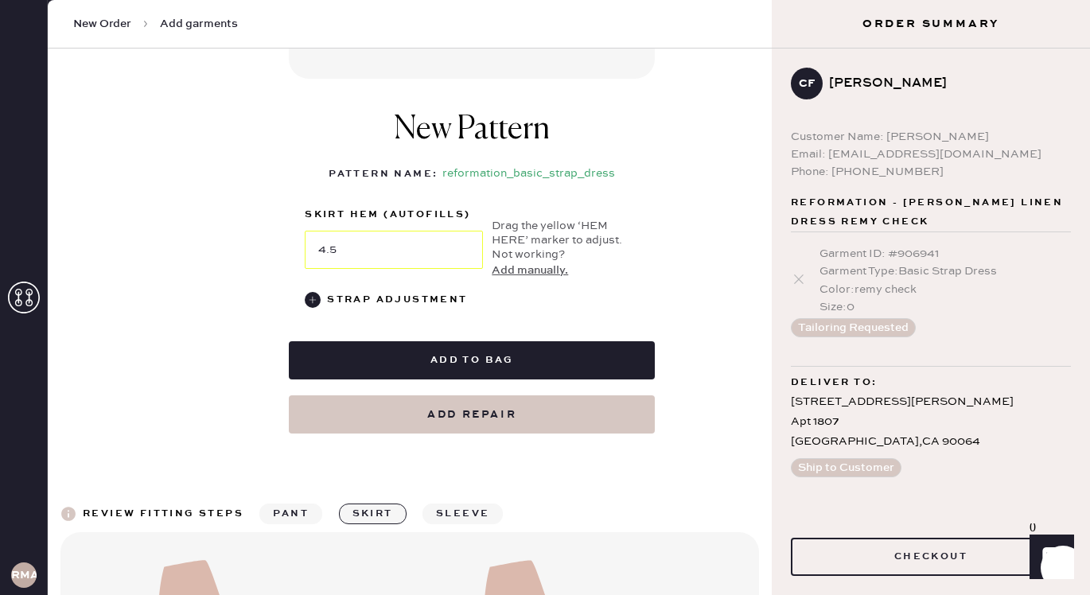
scroll to position [675, 0]
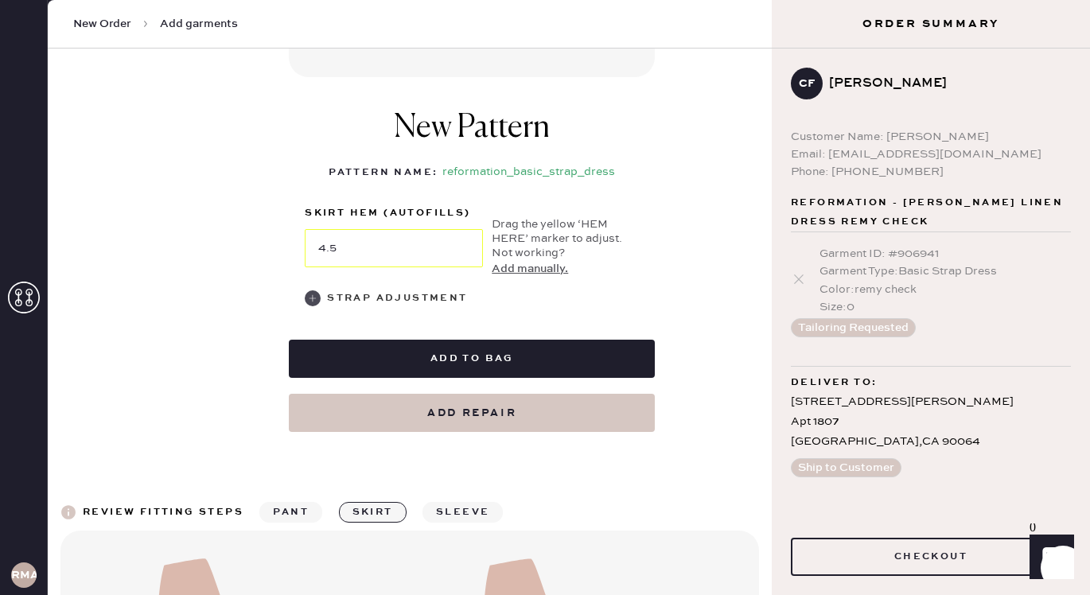
click at [310, 296] on use at bounding box center [313, 298] width 16 height 16
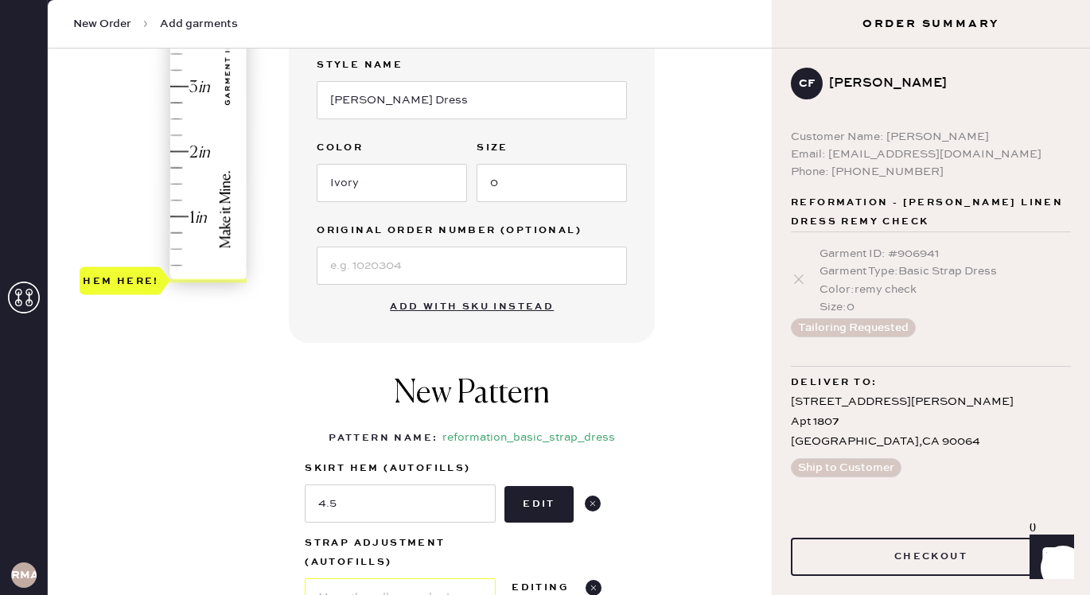
scroll to position [409, 0]
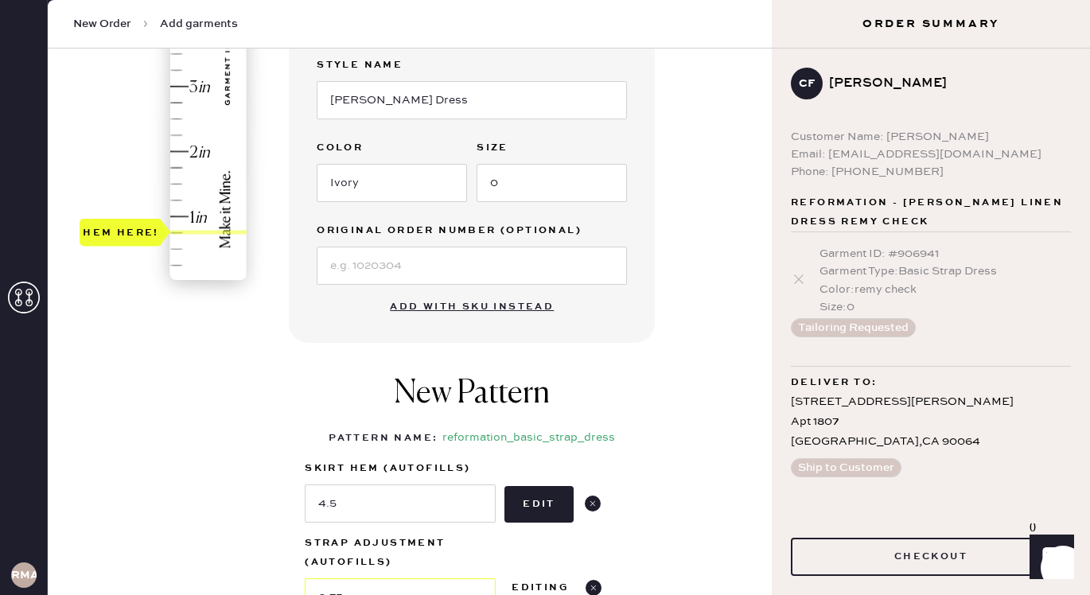
type input "1"
drag, startPoint x: 145, startPoint y: 276, endPoint x: 150, endPoint y: 210, distance: 66.2
click at [150, 210] on div "Hem here!" at bounding box center [121, 215] width 76 height 19
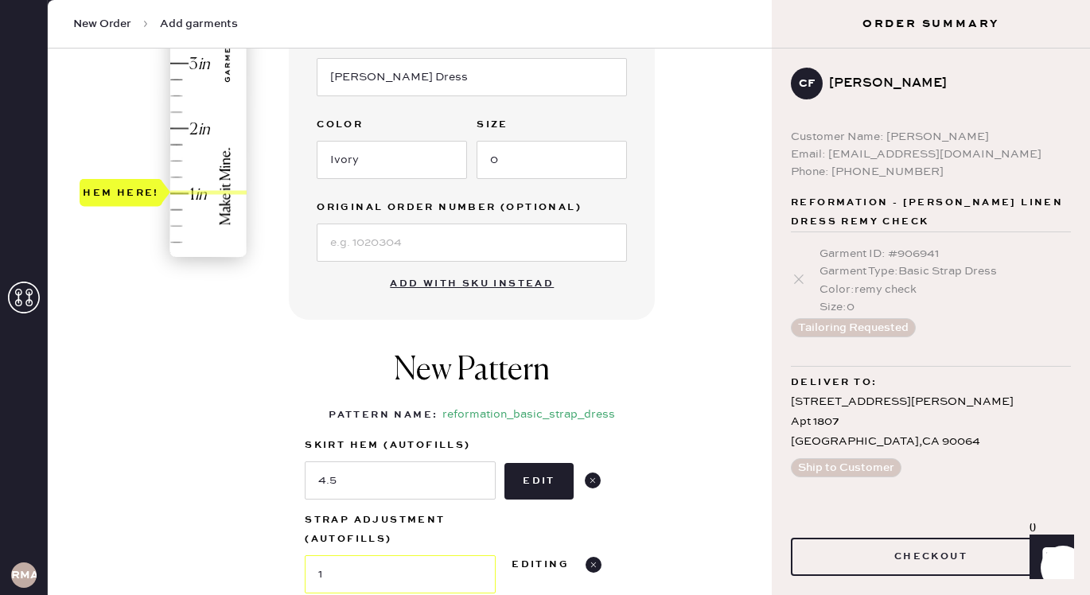
scroll to position [734, 0]
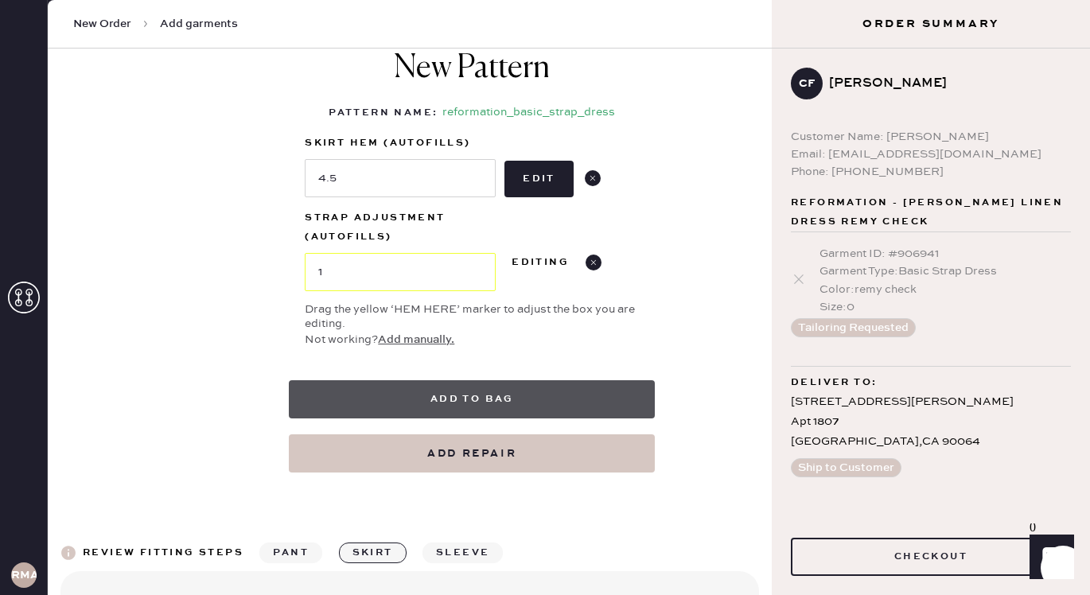
click at [448, 391] on button "Add to bag" at bounding box center [472, 399] width 366 height 38
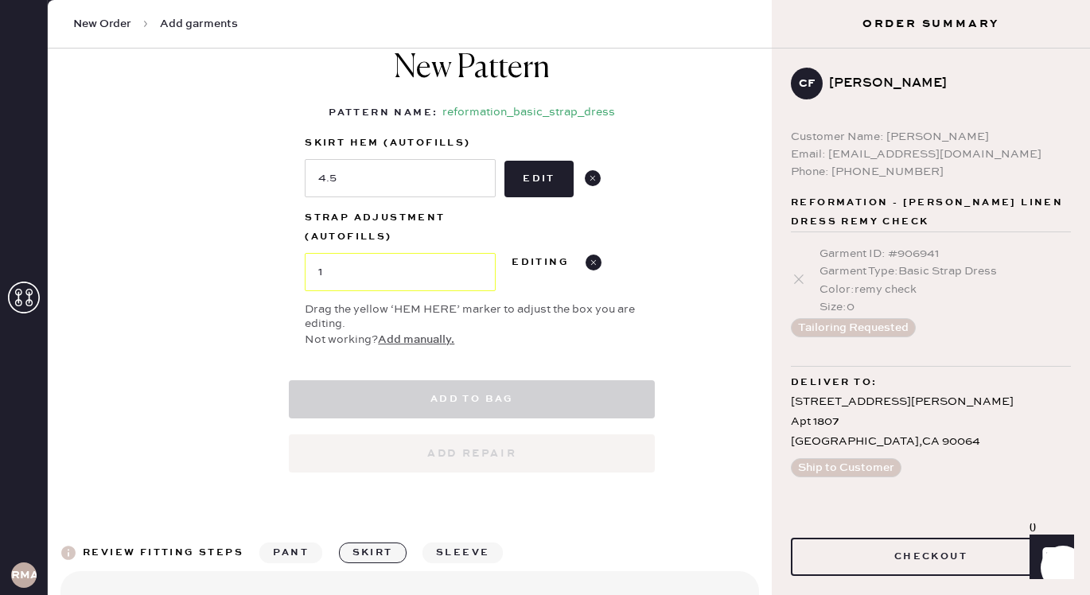
select select "6"
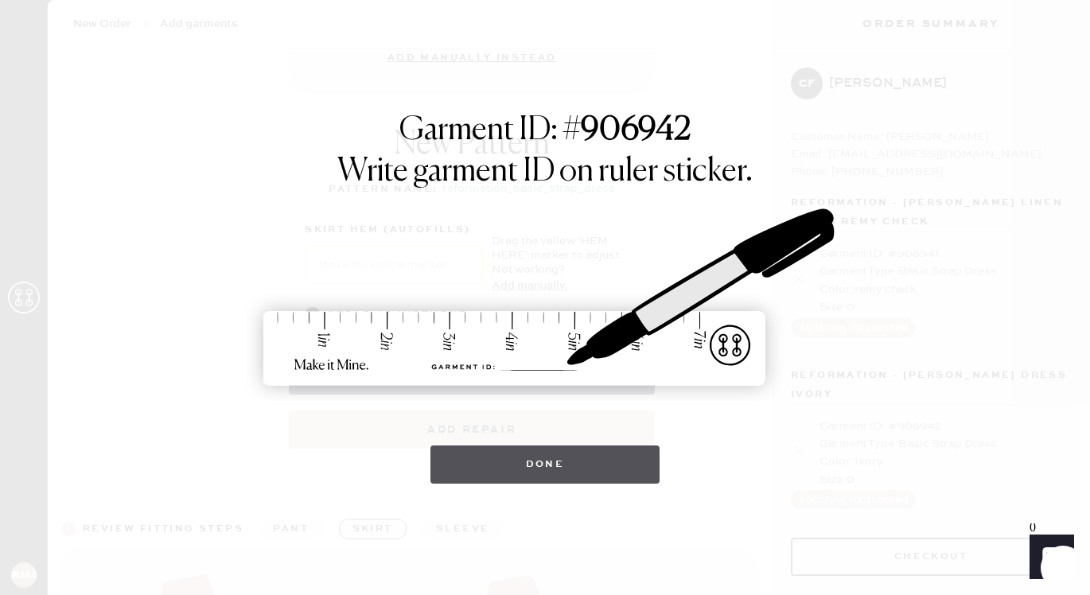
click at [504, 447] on button "Done" at bounding box center [545, 465] width 230 height 38
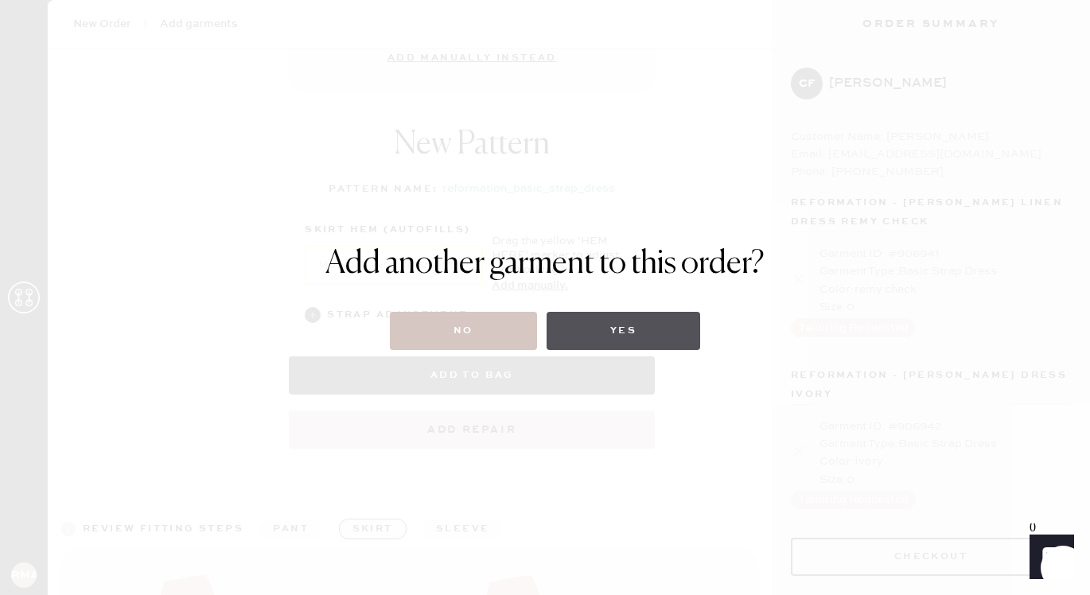
click at [610, 334] on button "Yes" at bounding box center [624, 331] width 154 height 38
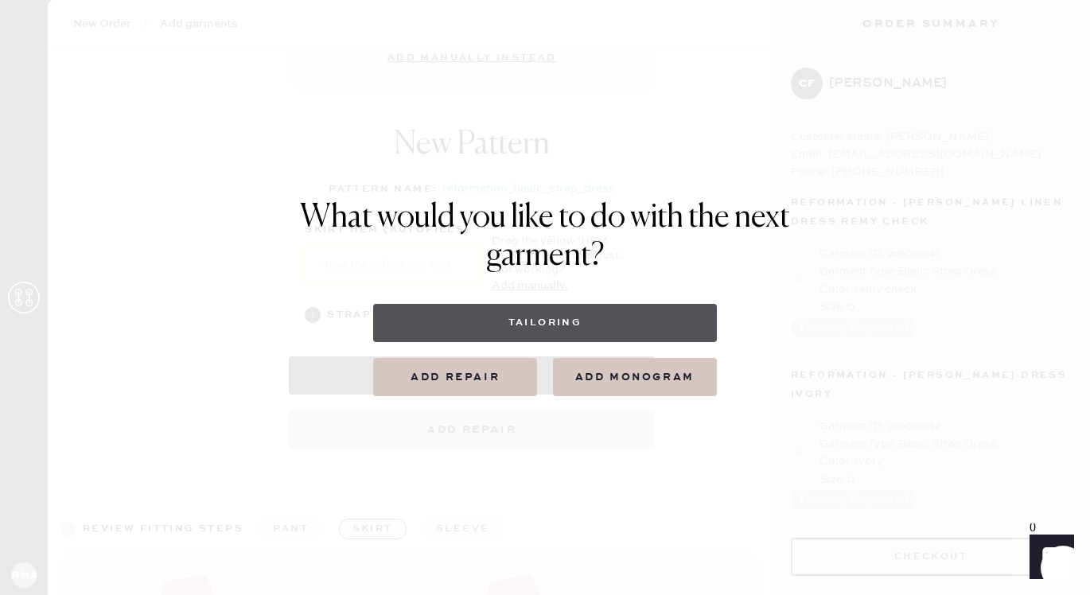
click at [563, 329] on button "Tailoring" at bounding box center [544, 323] width 343 height 38
select select
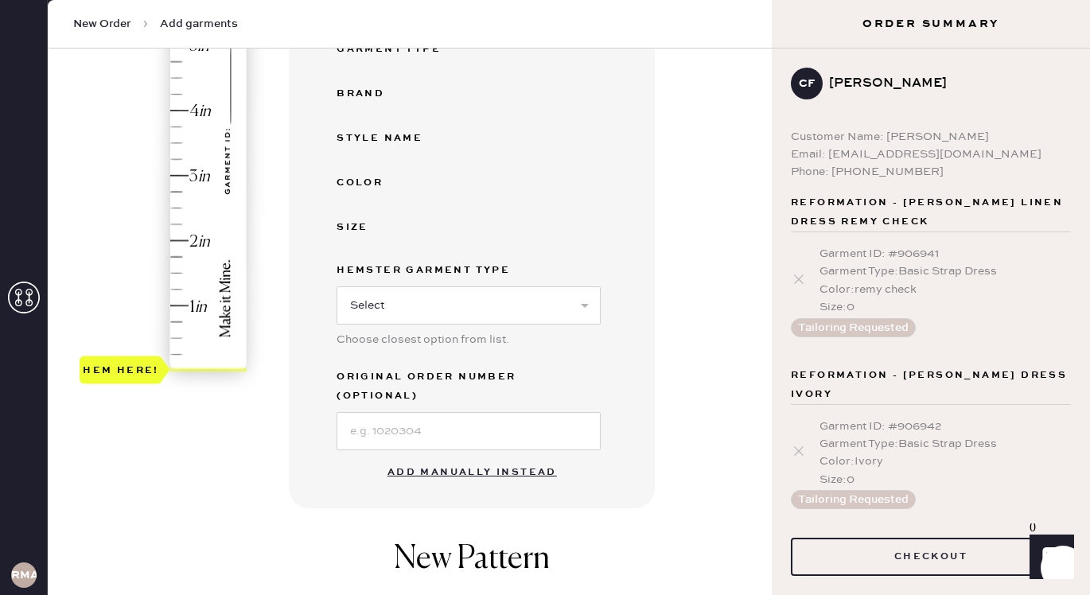
scroll to position [356, 0]
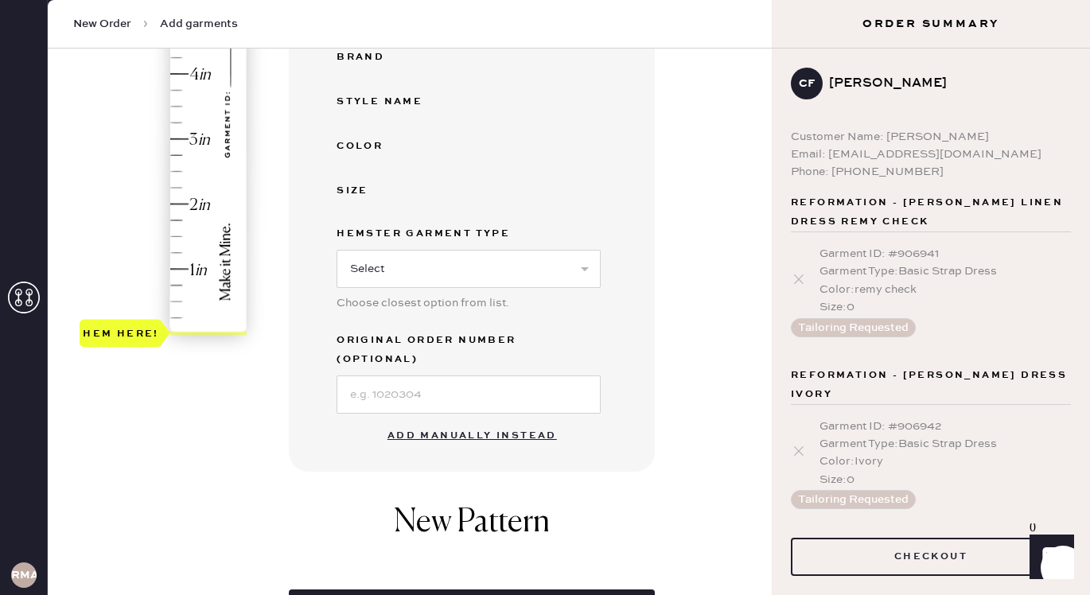
click at [418, 420] on button "Add manually instead" at bounding box center [472, 436] width 189 height 32
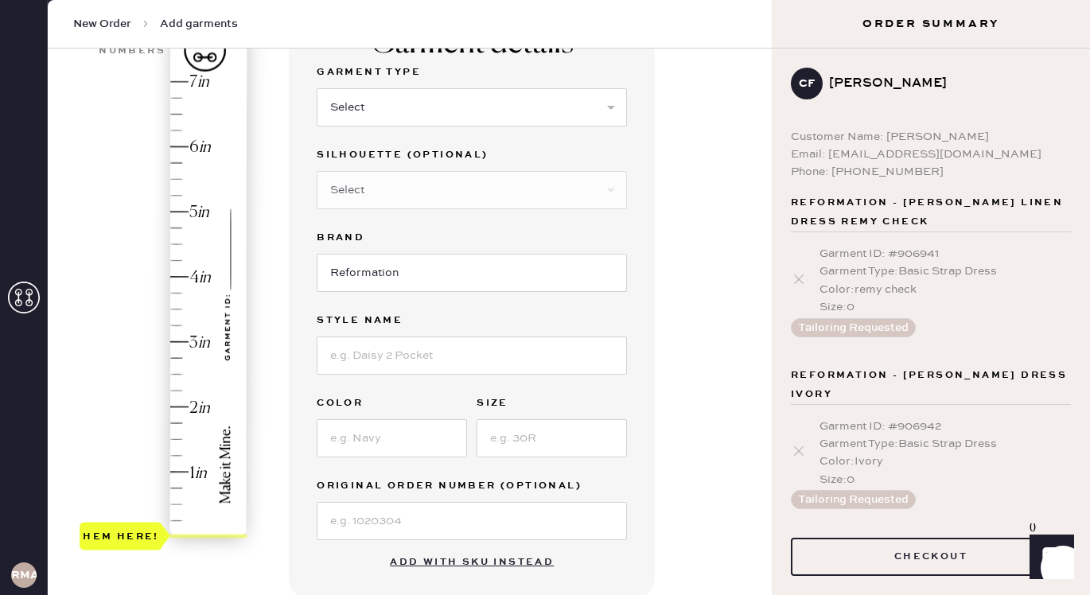
scroll to position [142, 0]
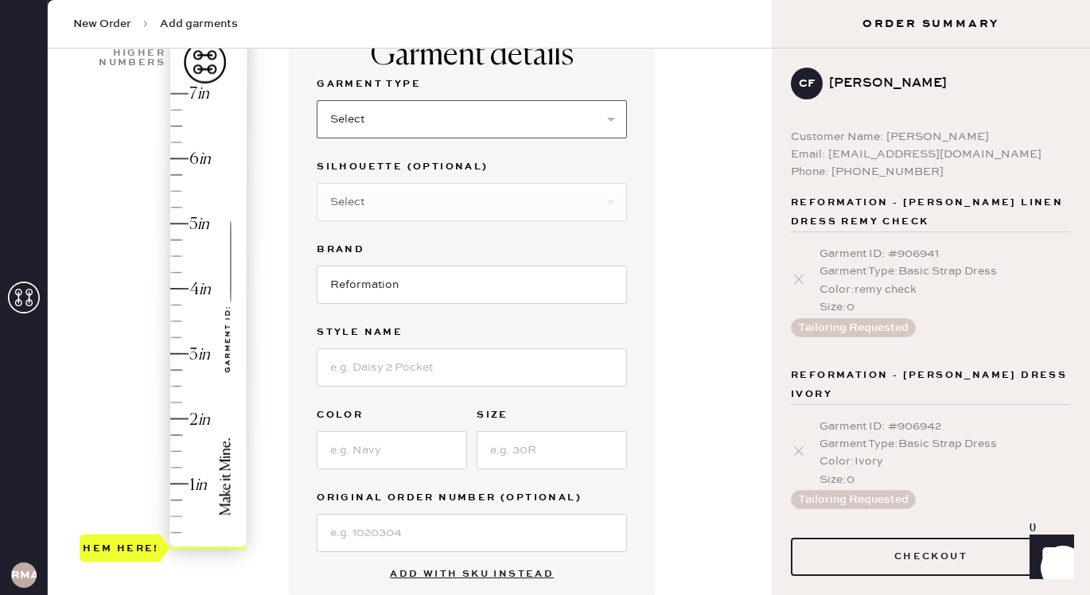
click at [448, 130] on select "Select Basic Skirt Jeans Leggings Pants Shorts Basic Sleeved Dress Basic Sleeve…" at bounding box center [472, 119] width 310 height 38
select select "6"
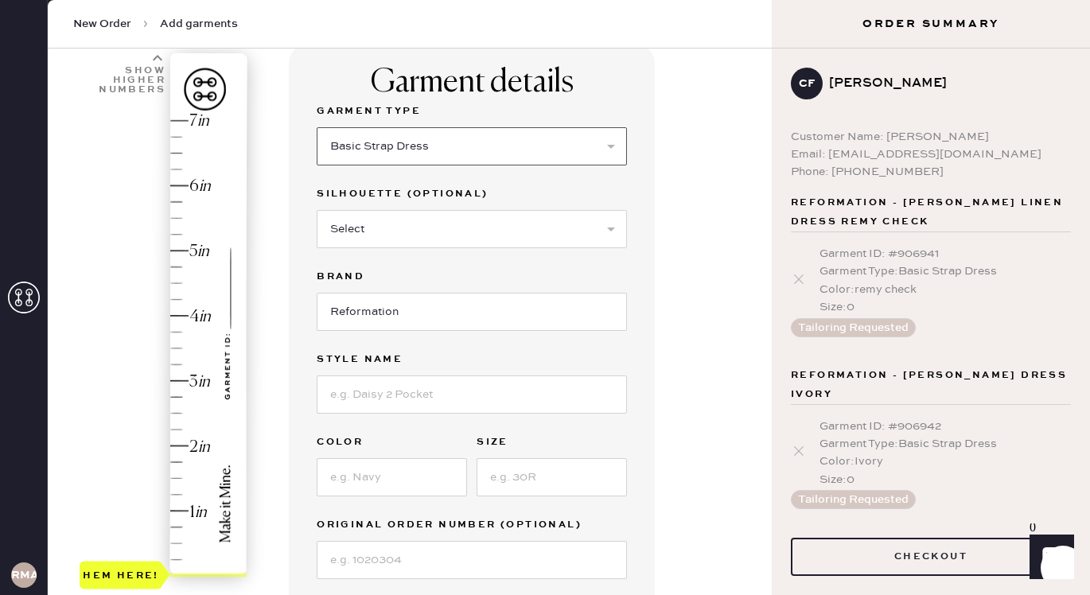
scroll to position [103, 0]
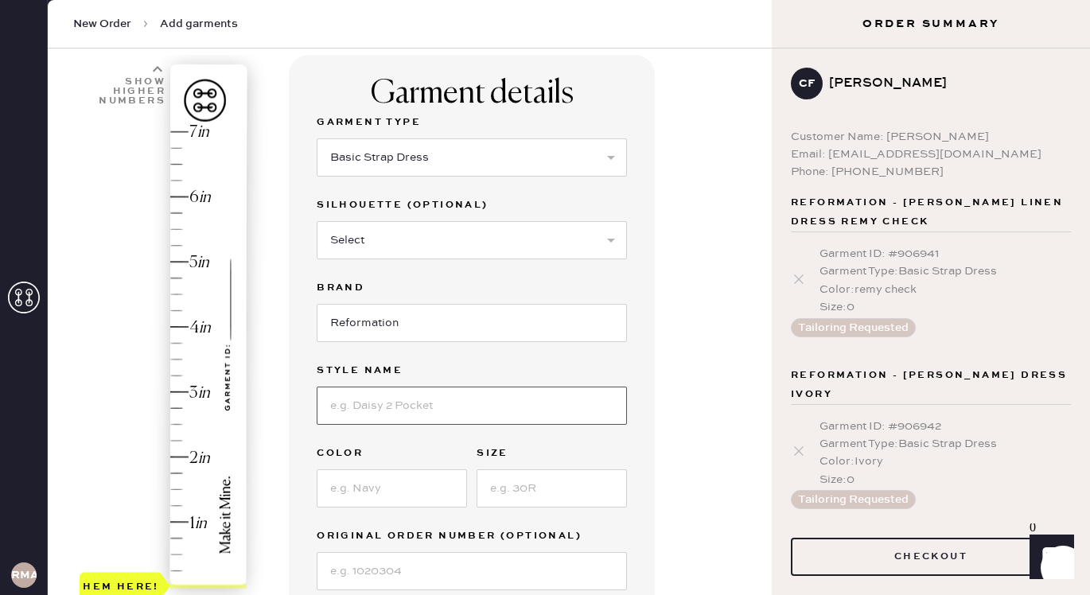
click at [387, 414] on input at bounding box center [472, 406] width 310 height 38
click at [377, 166] on select "Select Basic Skirt Jeans Leggings Pants Shorts Basic Sleeved Dress Basic Sleeve…" at bounding box center [472, 157] width 310 height 38
click at [389, 419] on input at bounding box center [472, 406] width 310 height 38
type input "Sapphira Satin Dress"
type input "Blonde"
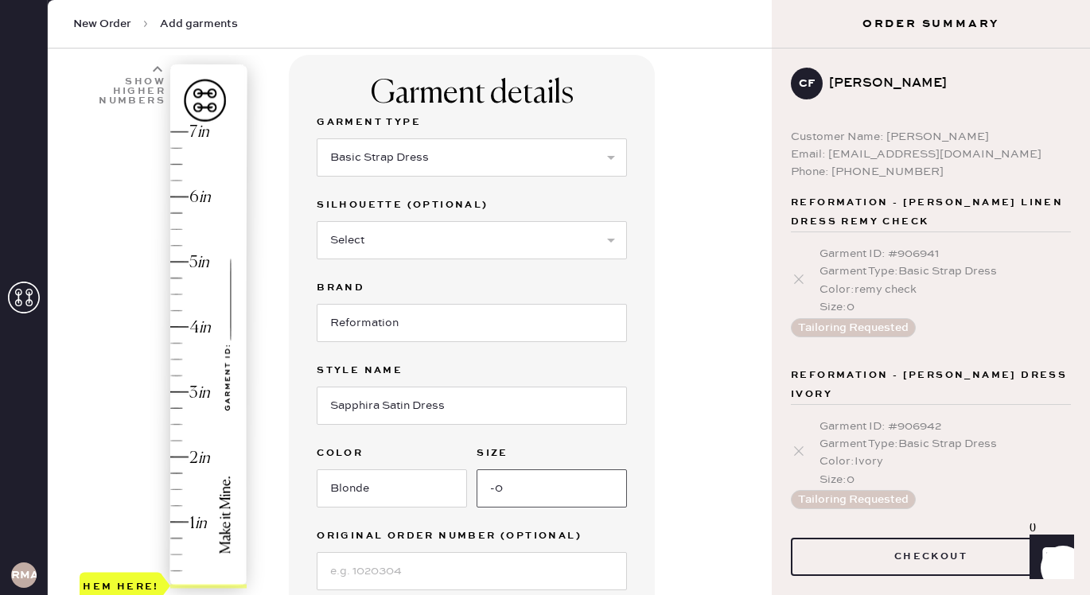
type input "-"
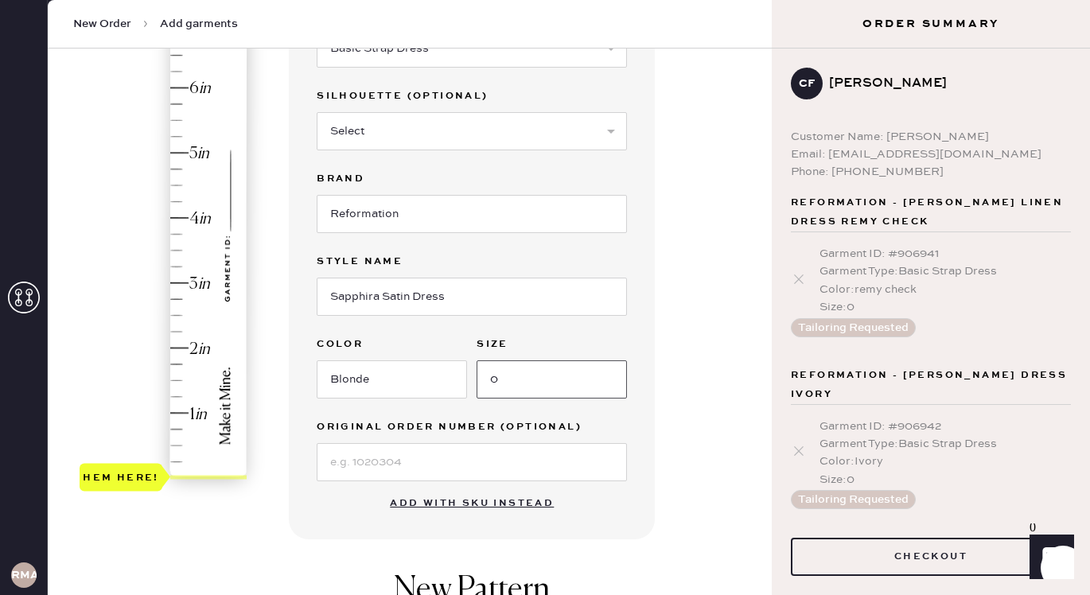
scroll to position [233, 0]
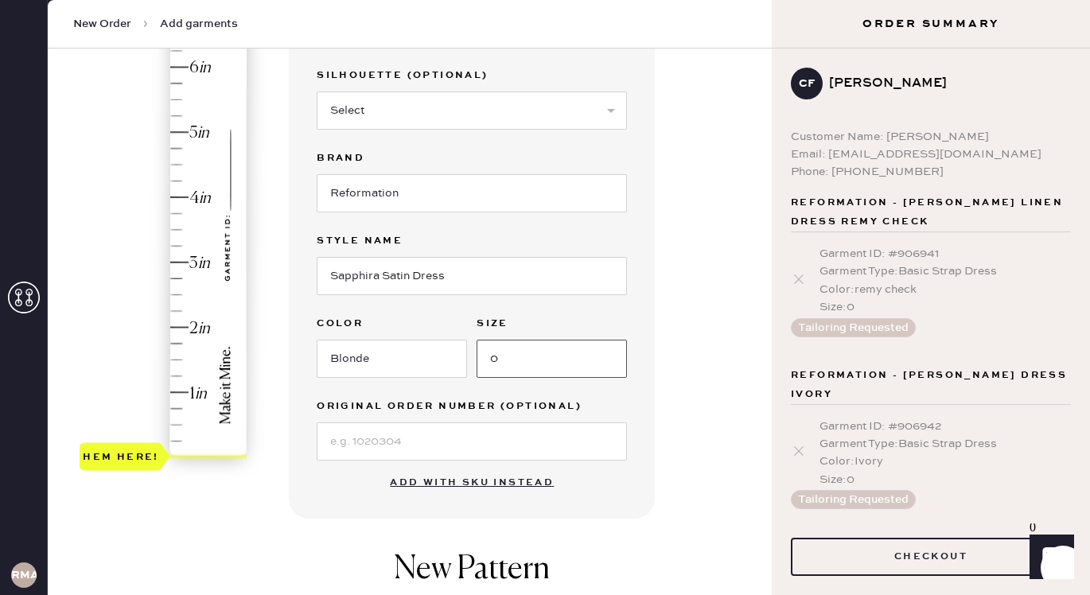
type input "0"
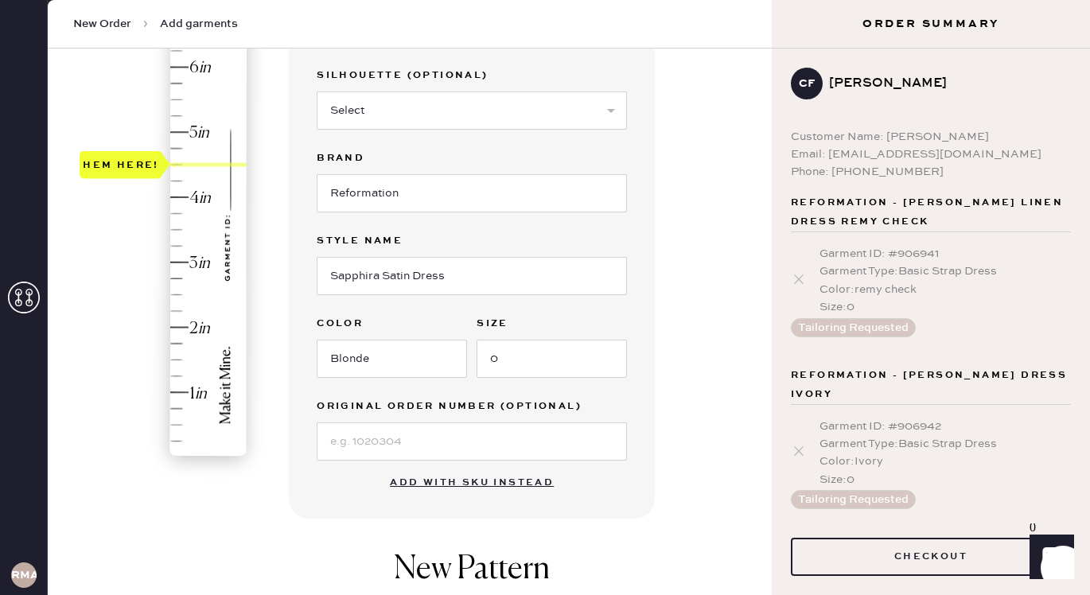
type input "4.25"
drag, startPoint x: 126, startPoint y: 457, endPoint x: 138, endPoint y: 188, distance: 269.2
click at [138, 189] on div "Hem here!" at bounding box center [121, 180] width 76 height 19
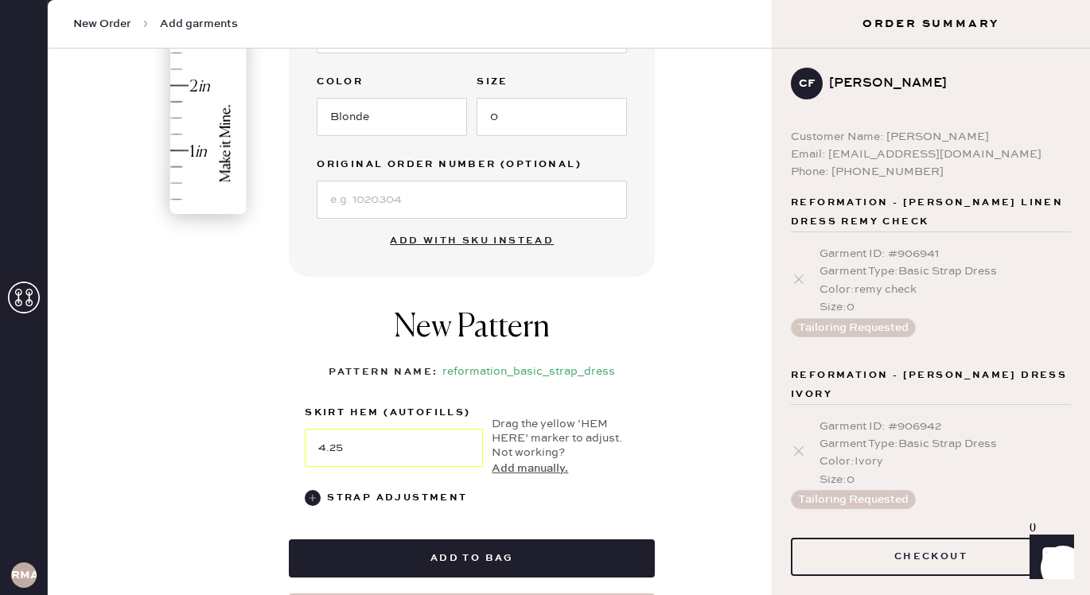
scroll to position [598, 0]
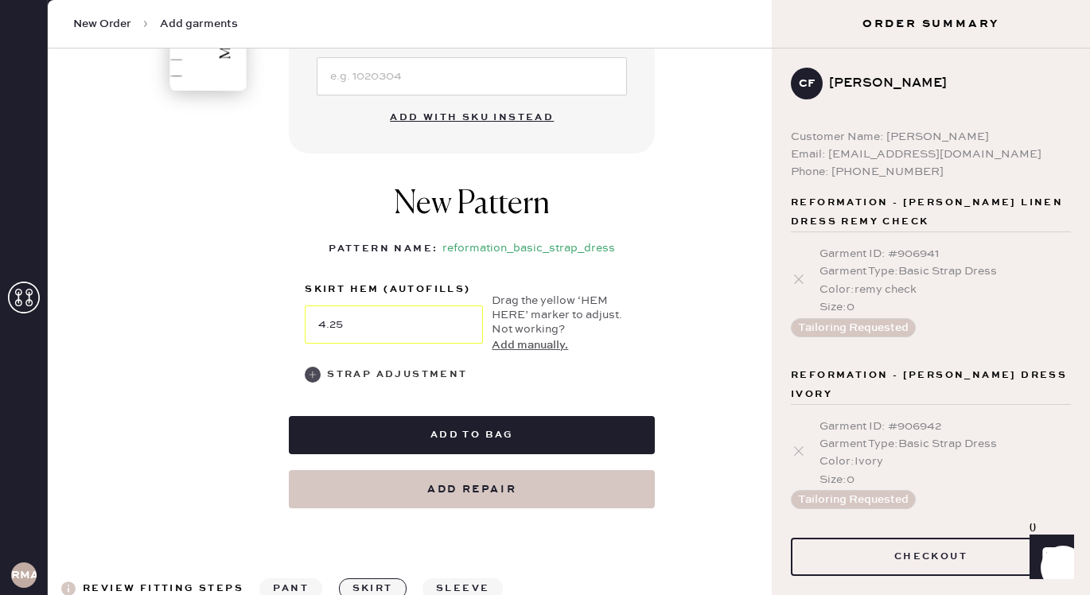
click at [317, 376] on use at bounding box center [313, 375] width 16 height 16
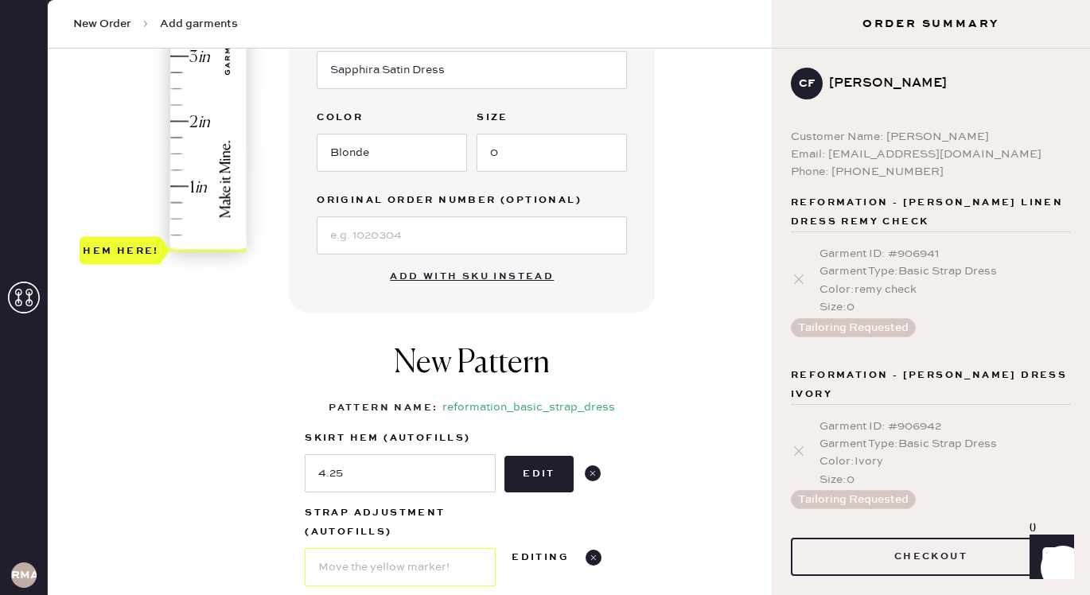
scroll to position [374, 0]
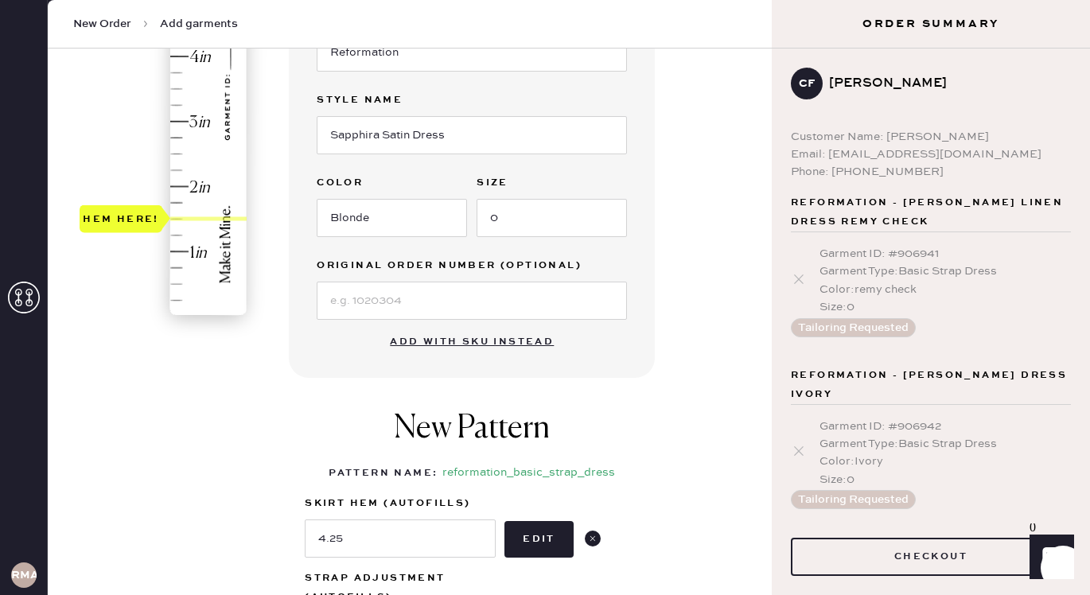
type input "1"
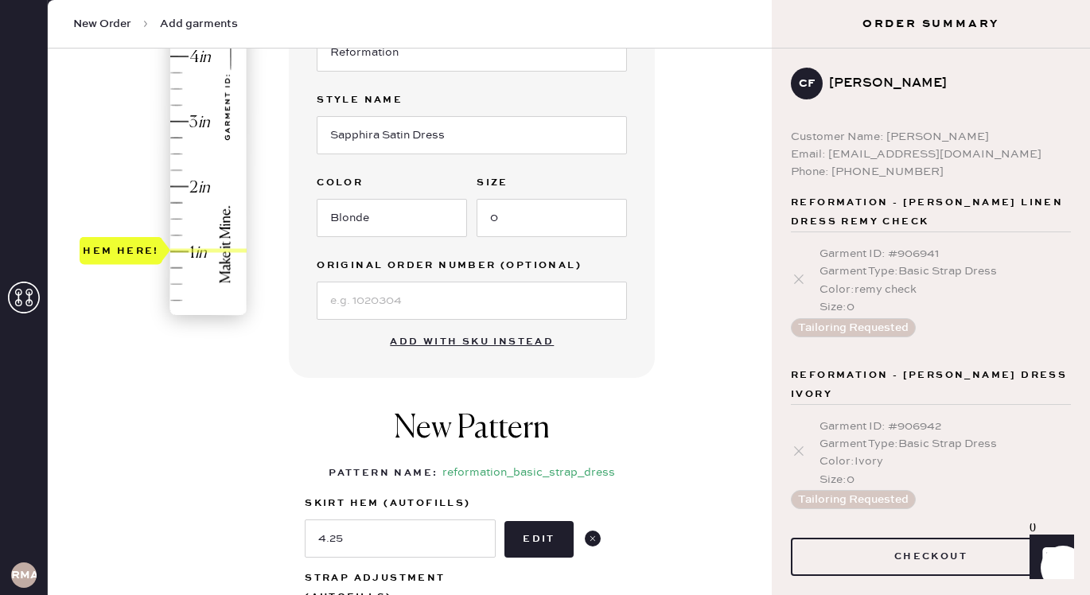
drag, startPoint x: 147, startPoint y: 319, endPoint x: 148, endPoint y: 251, distance: 68.4
click at [148, 251] on div "Hem here!" at bounding box center [121, 250] width 76 height 19
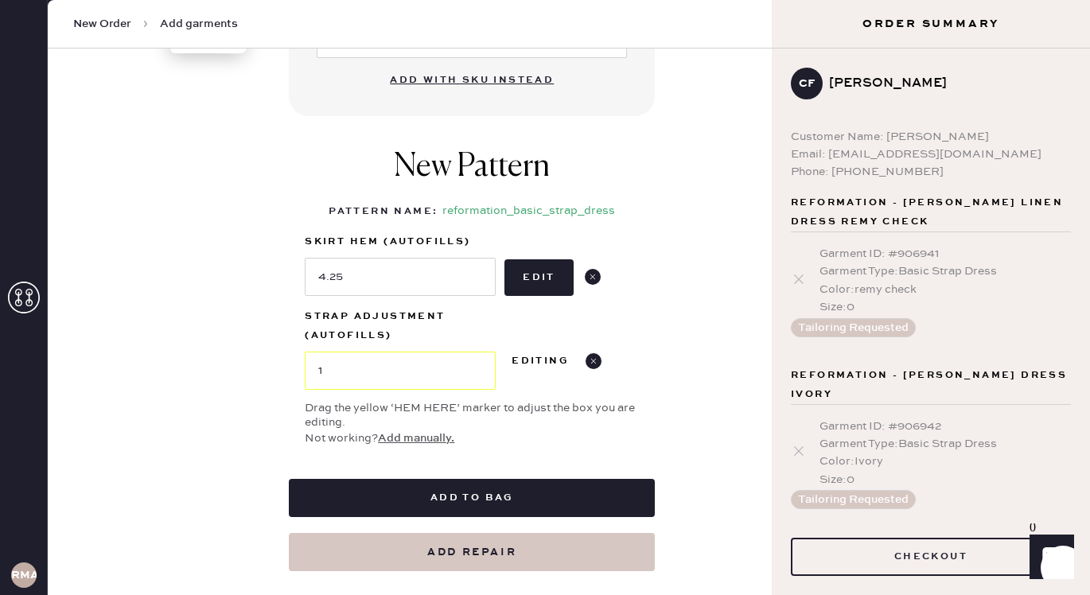
scroll to position [654, 0]
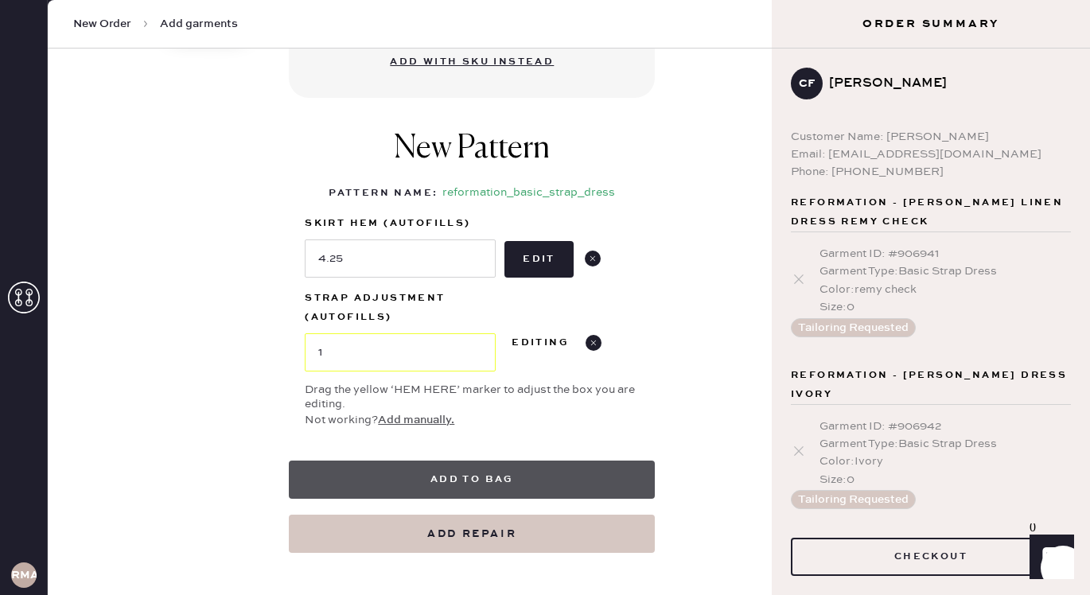
click at [496, 483] on button "Add to bag" at bounding box center [472, 480] width 366 height 38
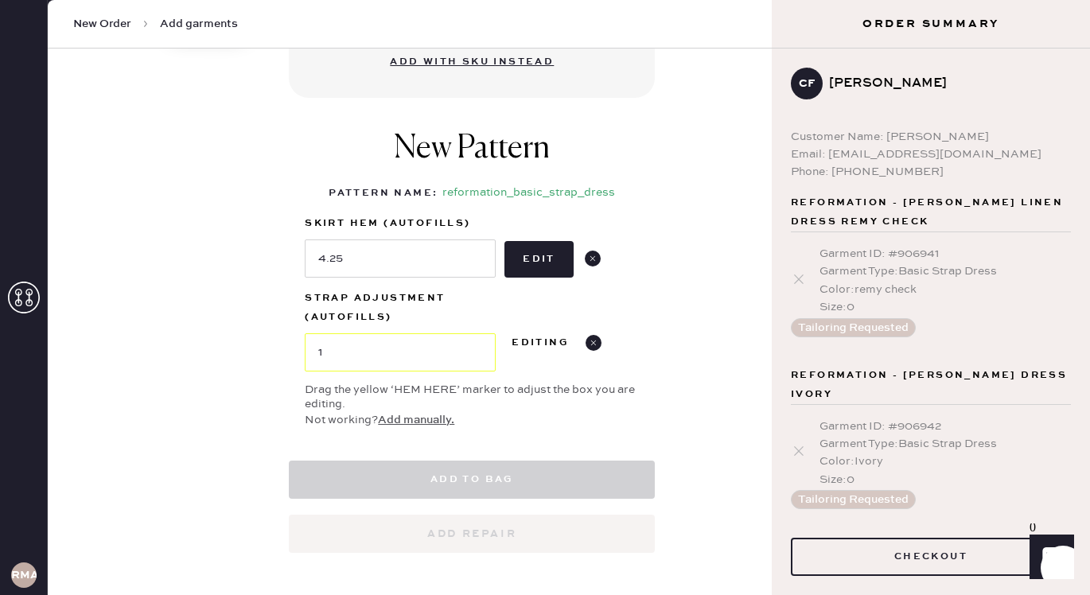
select select "6"
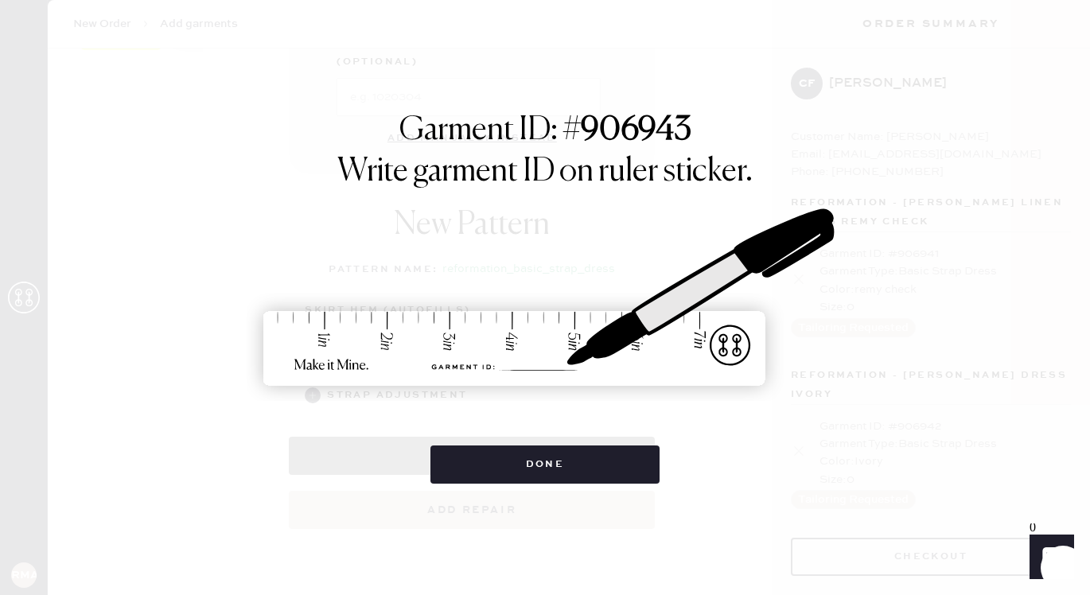
click at [496, 483] on button "Done" at bounding box center [545, 465] width 230 height 38
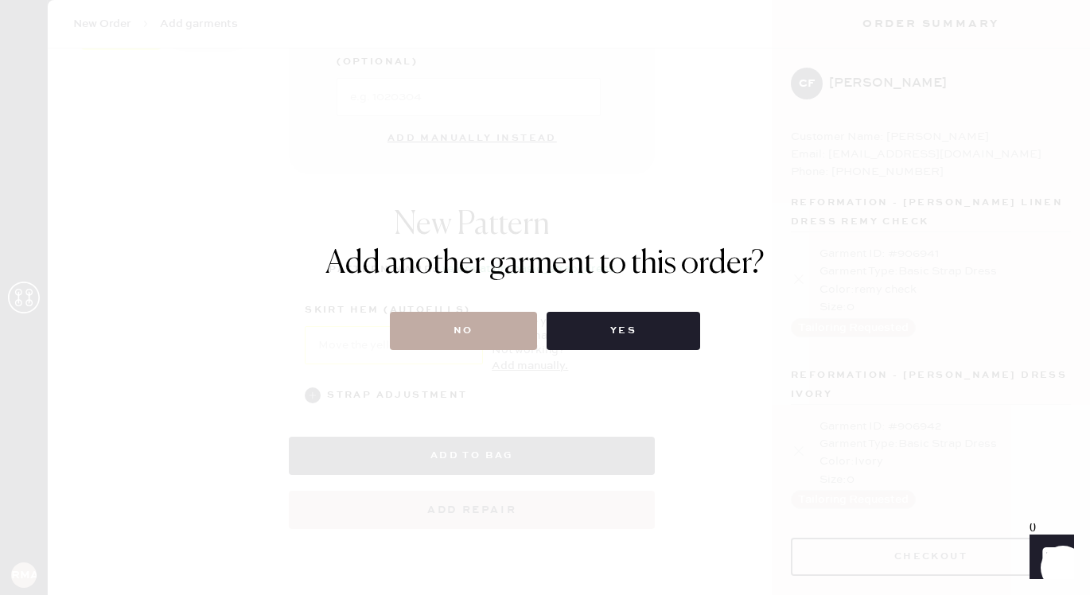
click at [476, 344] on button "No" at bounding box center [463, 331] width 147 height 38
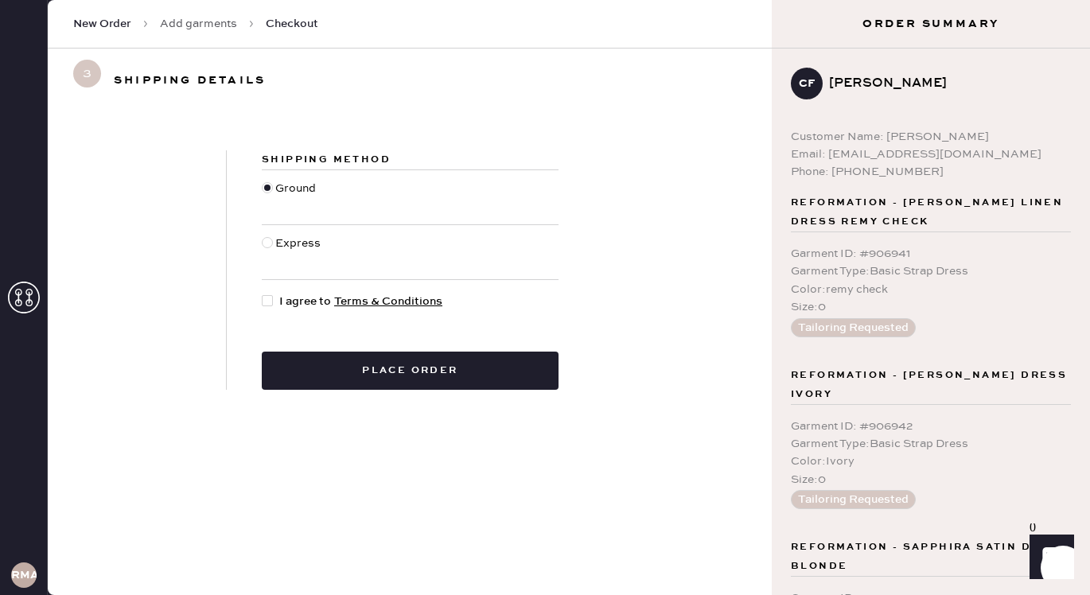
click at [272, 298] on div at bounding box center [271, 302] width 18 height 18
click at [263, 294] on input "I agree to Terms & Conditions" at bounding box center [262, 293] width 1 height 1
checkbox input "true"
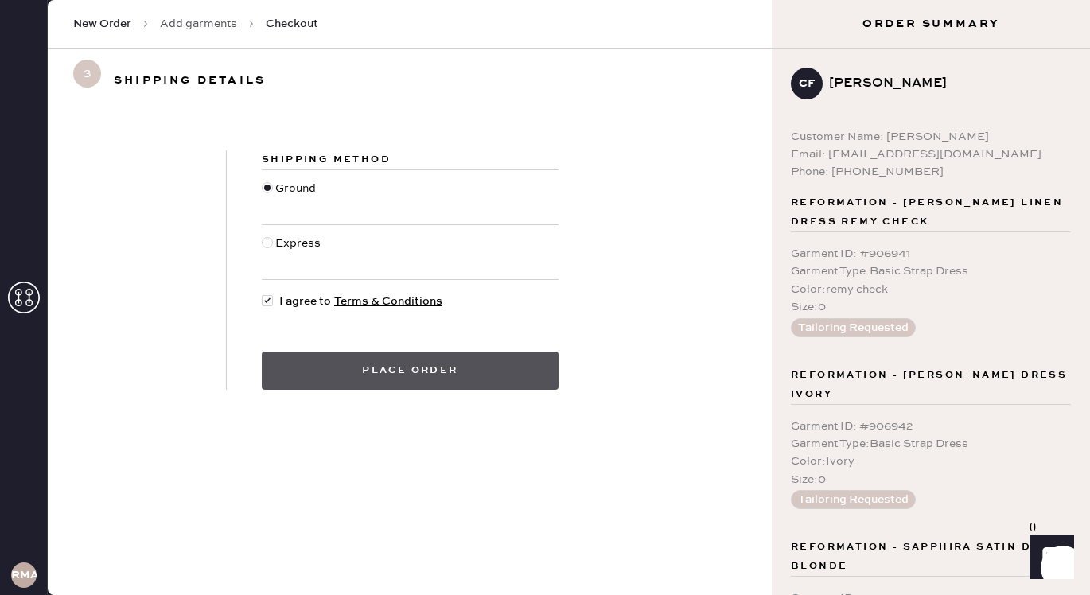
click at [341, 368] on button "Place order" at bounding box center [410, 371] width 297 height 38
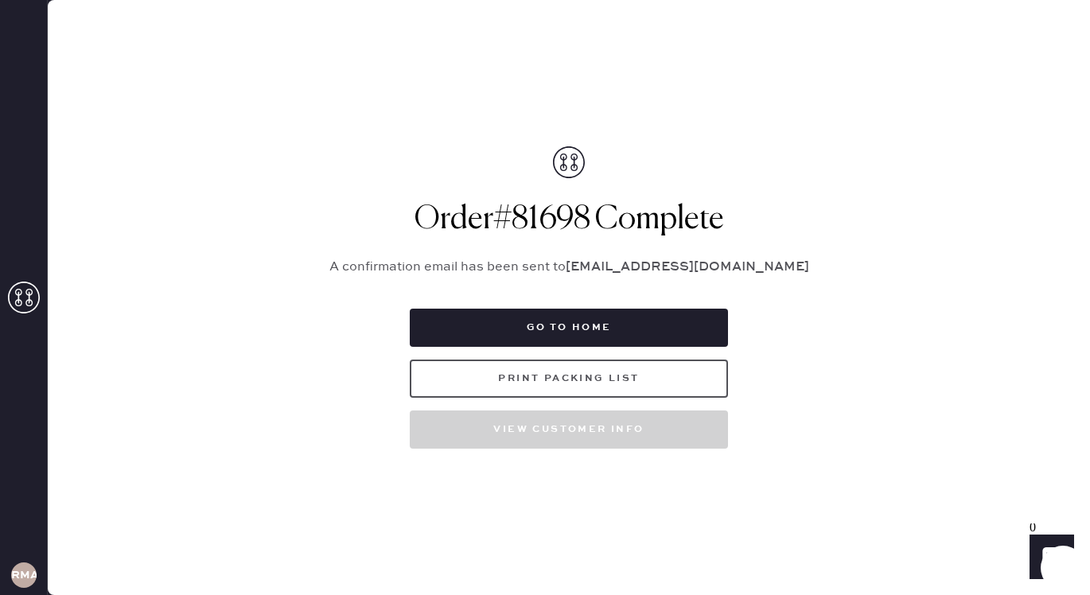
click at [599, 380] on button "Print Packing List" at bounding box center [569, 379] width 318 height 38
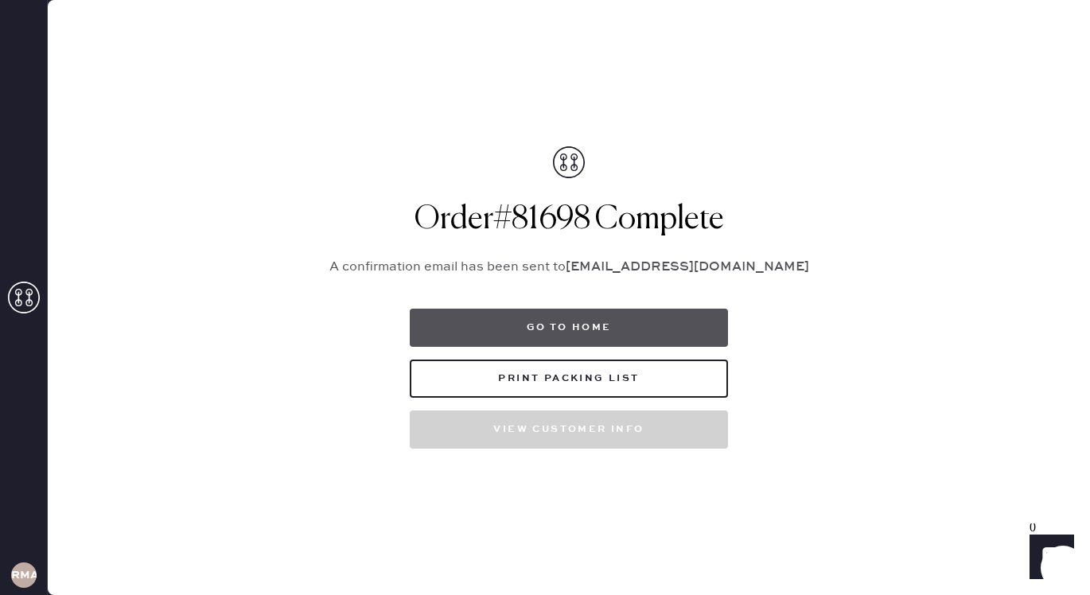
click at [586, 332] on button "Go to home" at bounding box center [569, 328] width 318 height 38
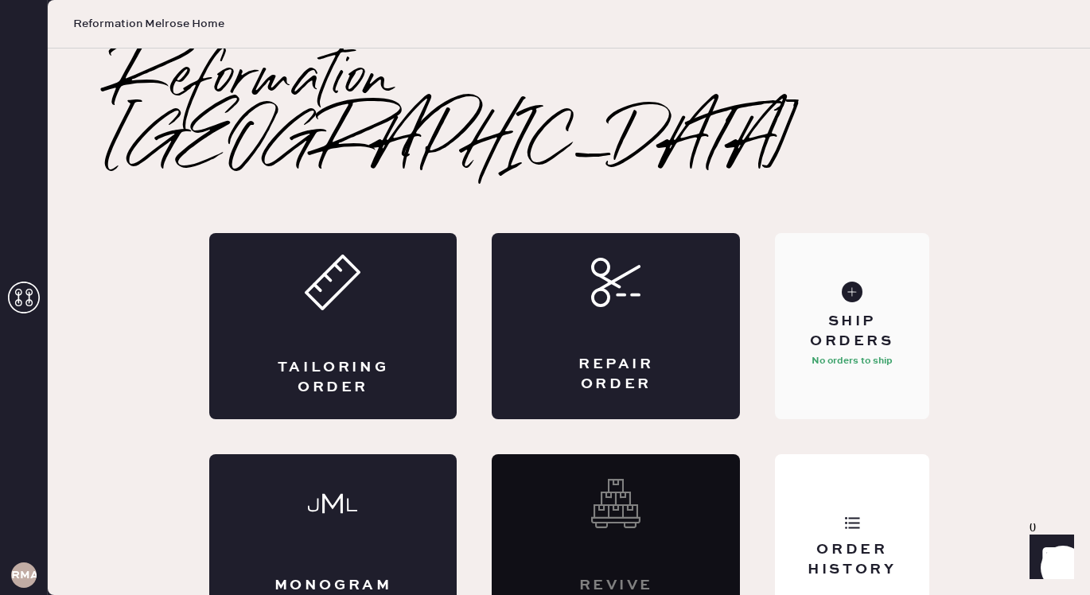
click at [859, 330] on div "Ship Orders No orders to ship" at bounding box center [852, 326] width 154 height 186
